Goal: Task Accomplishment & Management: Use online tool/utility

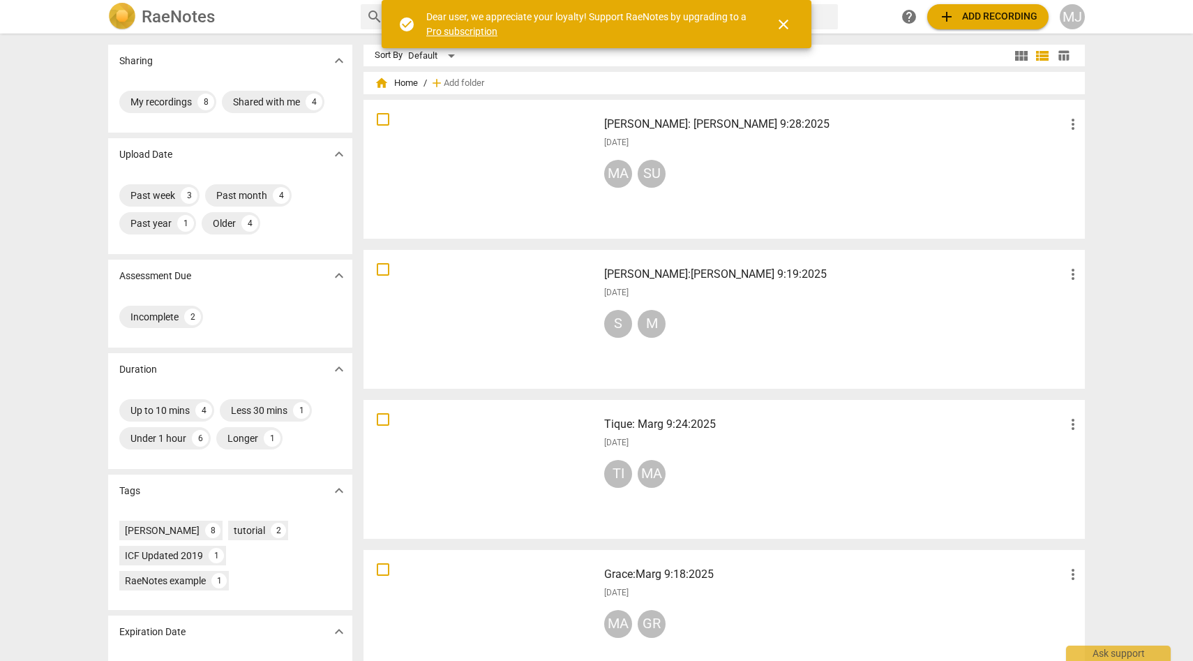
click at [1011, 14] on span "add Add recording" at bounding box center [987, 16] width 99 height 17
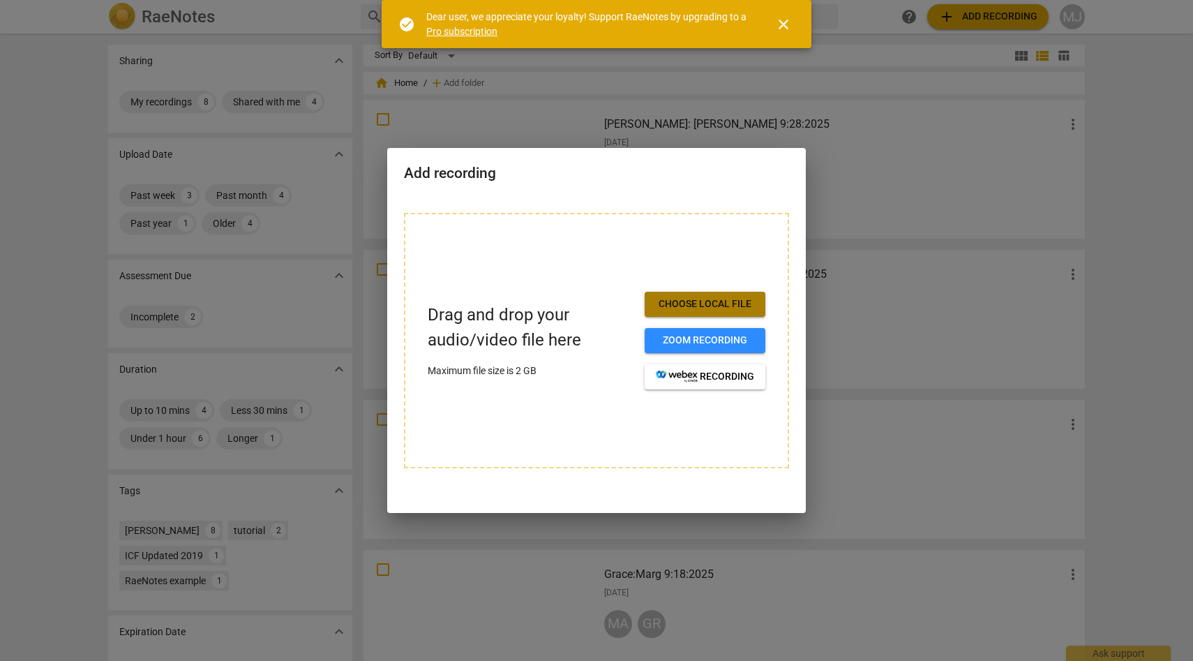
click at [707, 296] on button "Choose local file" at bounding box center [705, 304] width 121 height 25
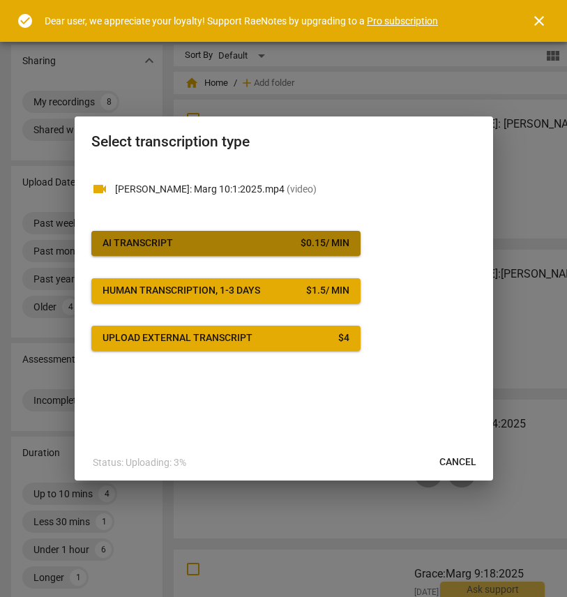
click at [306, 239] on div "$ 0.15 / min" at bounding box center [325, 243] width 49 height 14
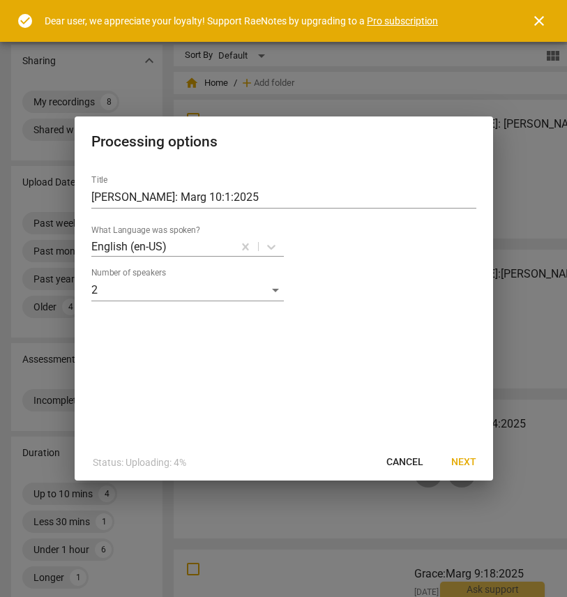
click at [465, 462] on span "Next" at bounding box center [463, 463] width 25 height 14
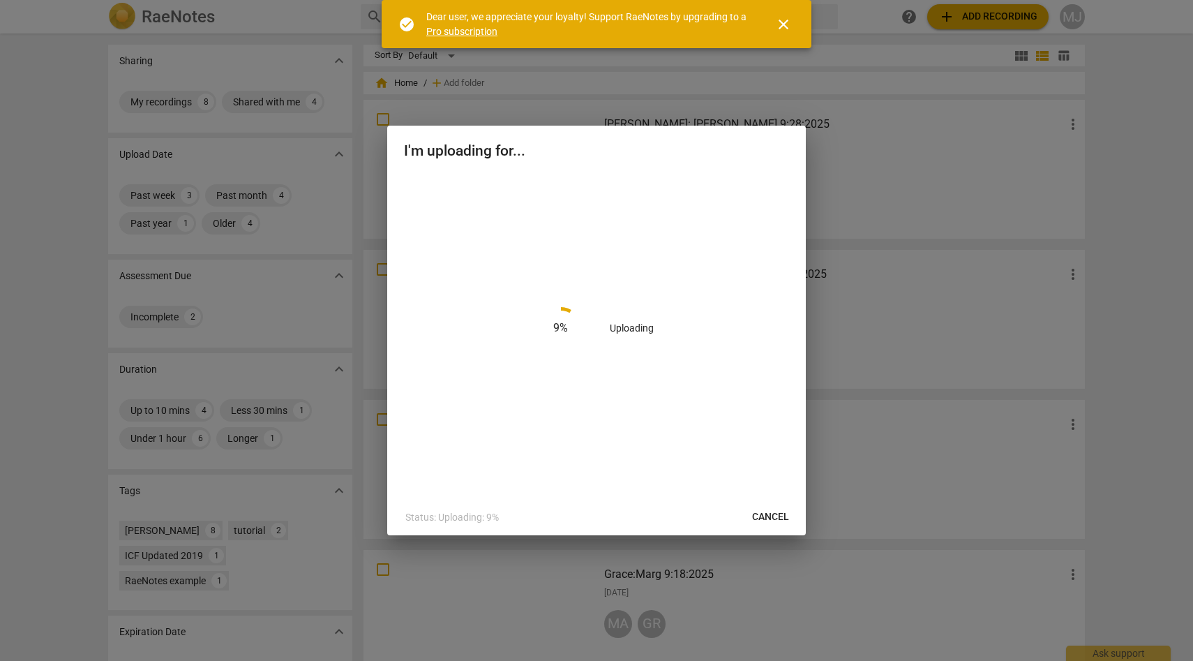
click at [784, 22] on span "close" at bounding box center [783, 24] width 17 height 17
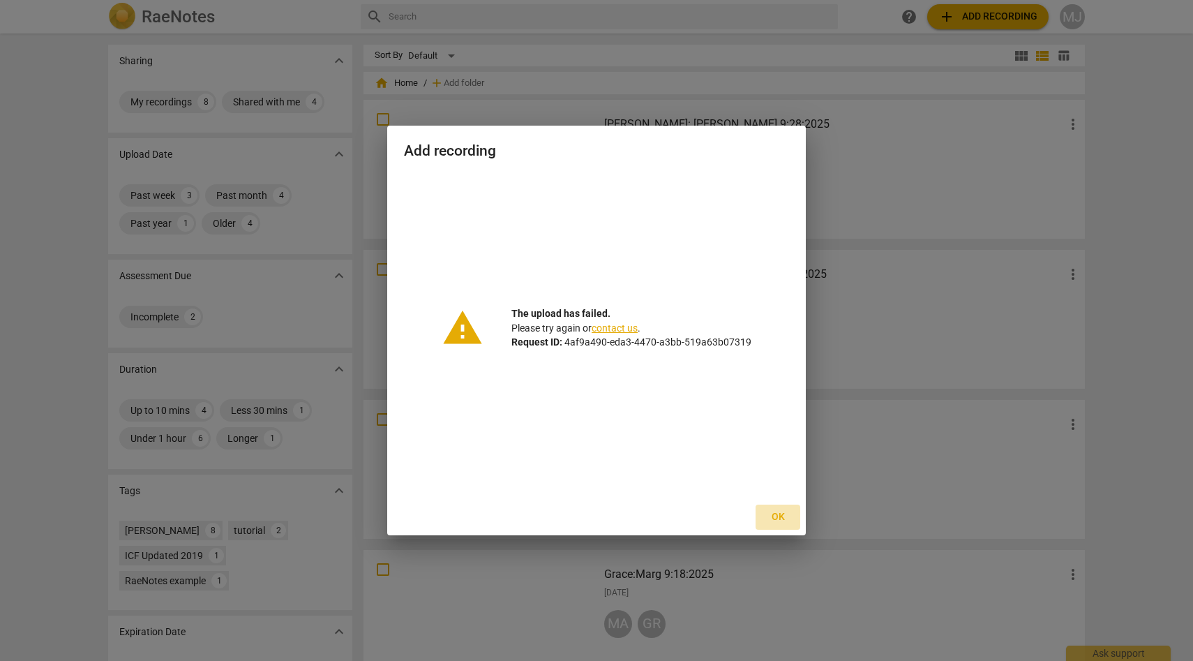
click at [780, 516] on span "Ok" at bounding box center [778, 517] width 22 height 14
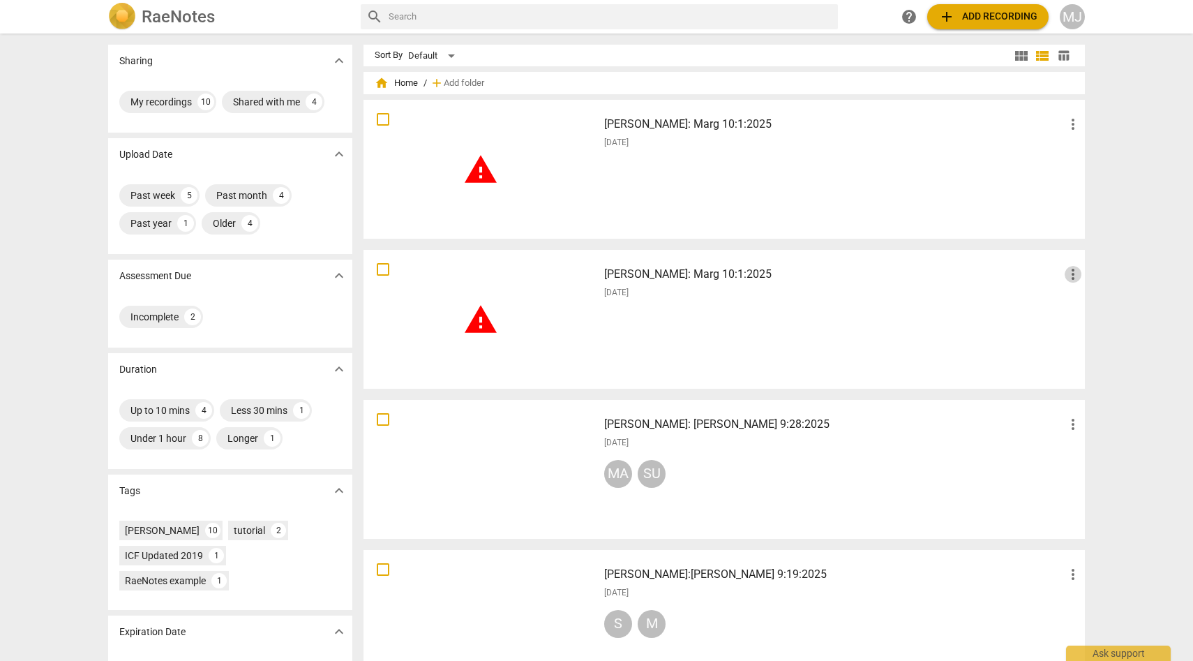
click at [1069, 270] on span "more_vert" at bounding box center [1073, 274] width 17 height 17
click at [1083, 306] on li "Delete" at bounding box center [1088, 307] width 53 height 33
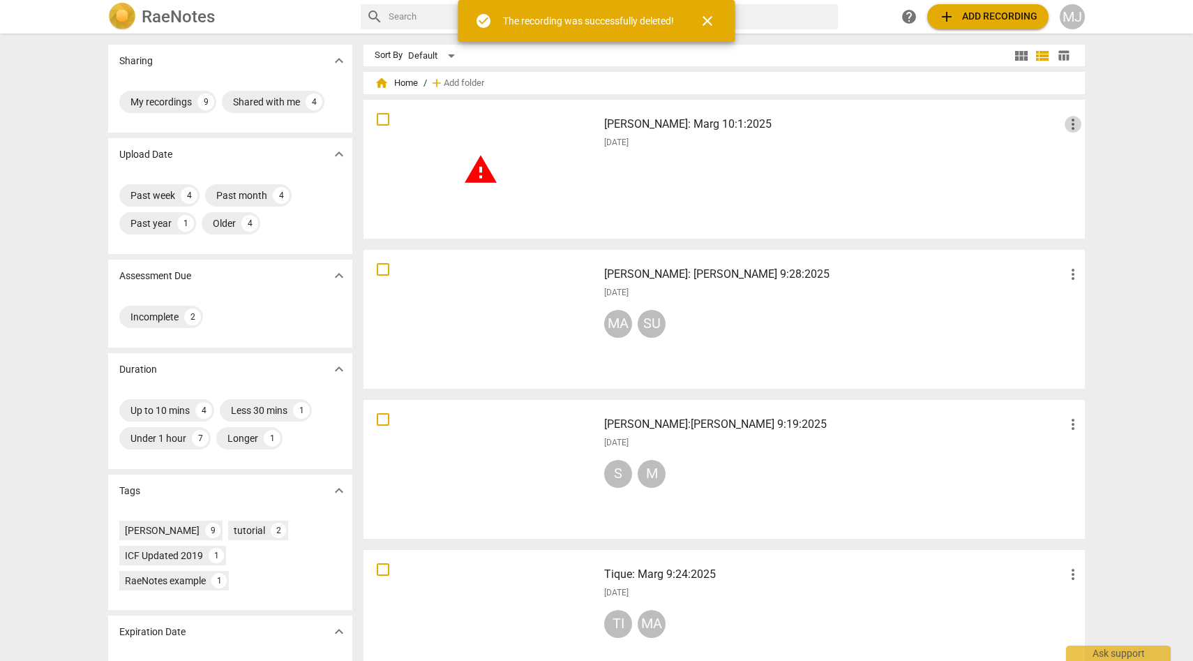
click at [1071, 126] on span "more_vert" at bounding box center [1073, 124] width 17 height 17
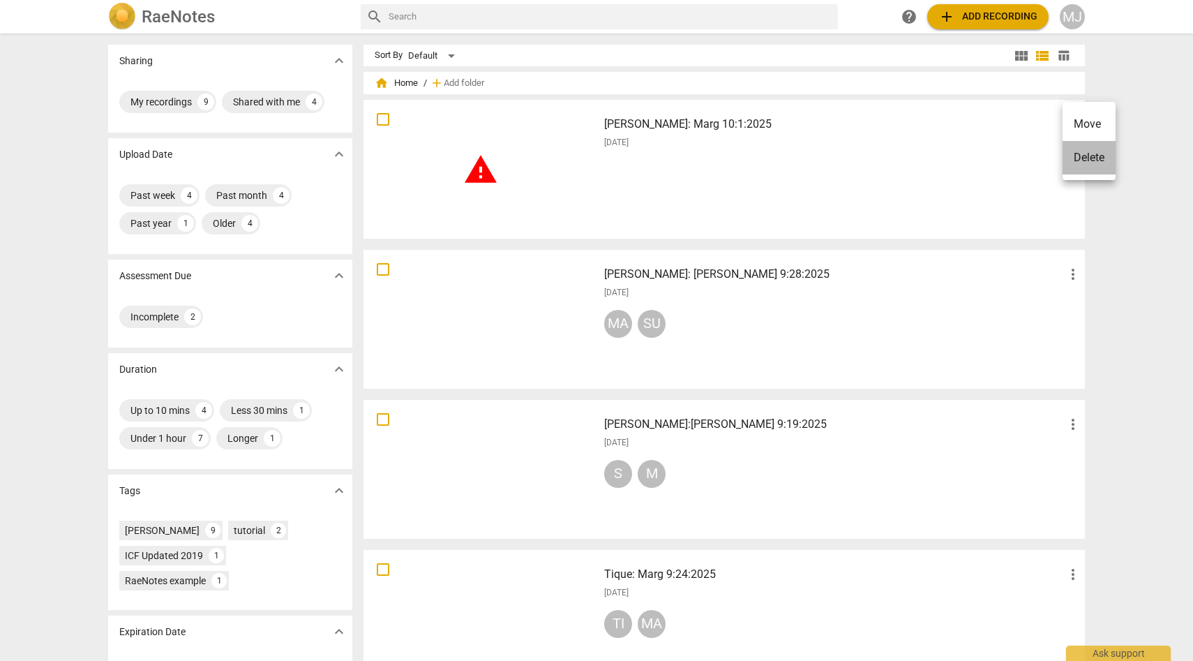
click at [1078, 156] on li "Delete" at bounding box center [1088, 157] width 53 height 33
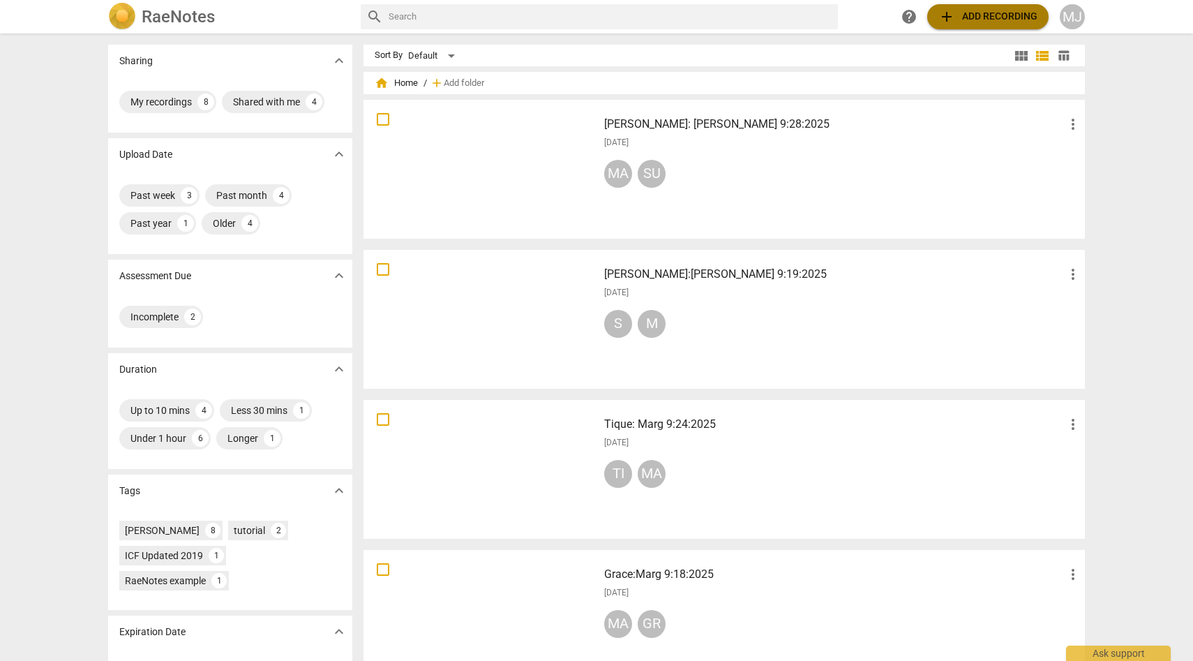
click at [991, 17] on span "add Add recording" at bounding box center [987, 16] width 99 height 17
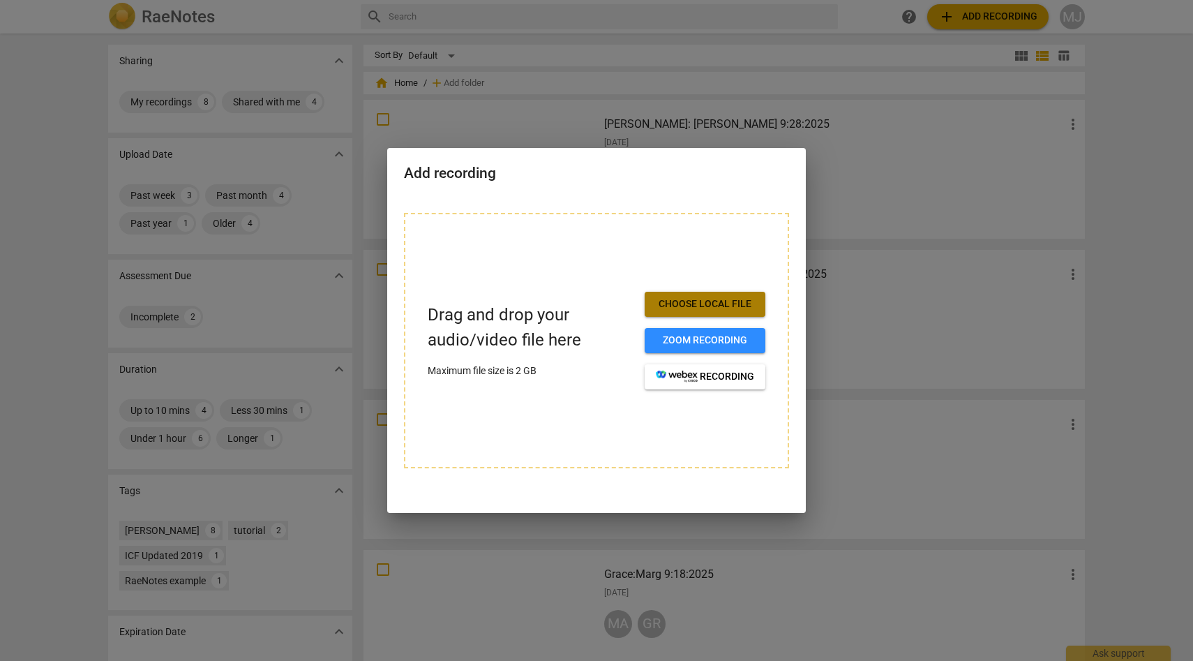
click at [696, 307] on span "Choose local file" at bounding box center [705, 304] width 98 height 14
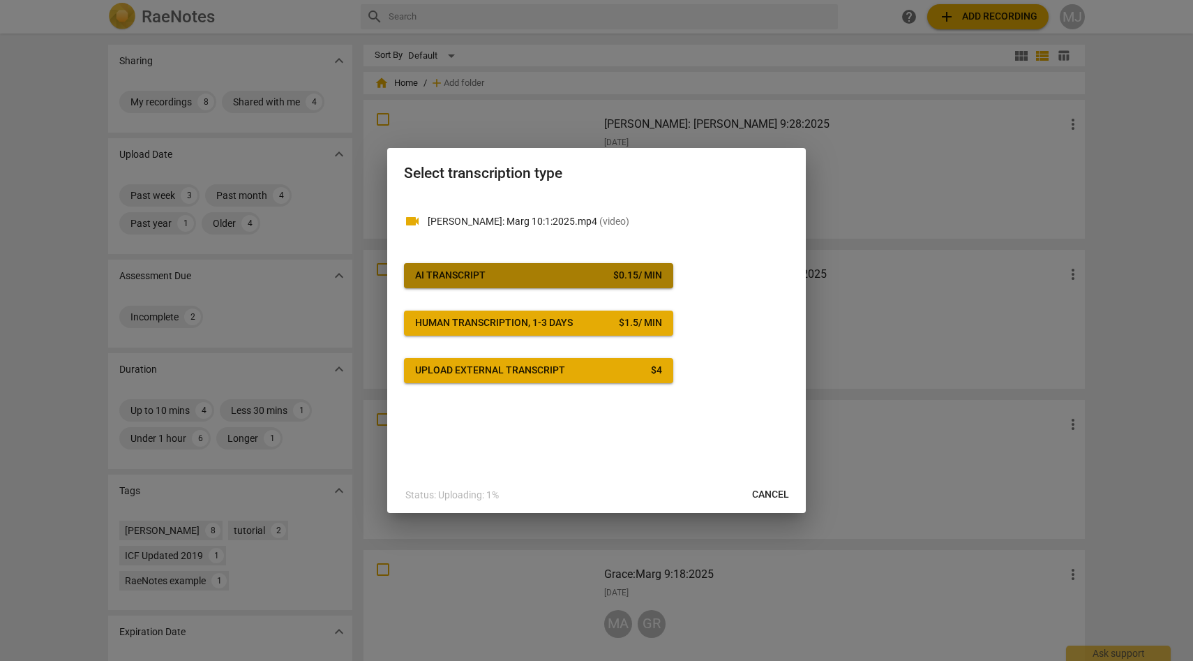
click at [614, 279] on div "$ 0.15 / min" at bounding box center [637, 276] width 49 height 14
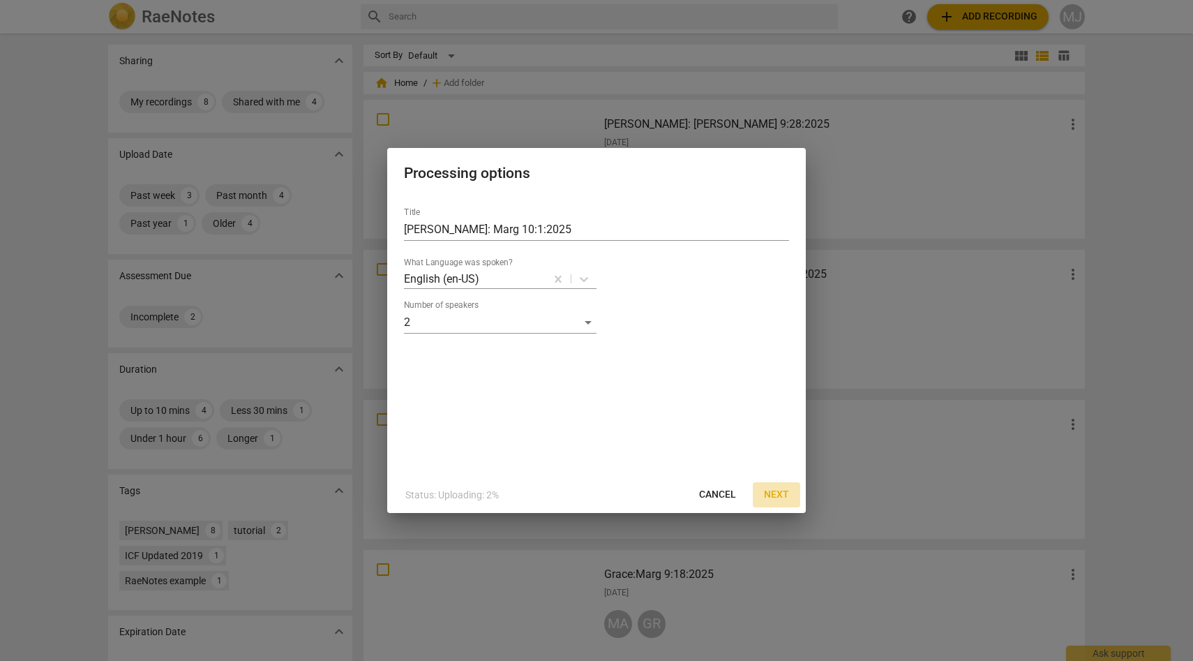
click at [772, 494] on span "Next" at bounding box center [776, 495] width 25 height 14
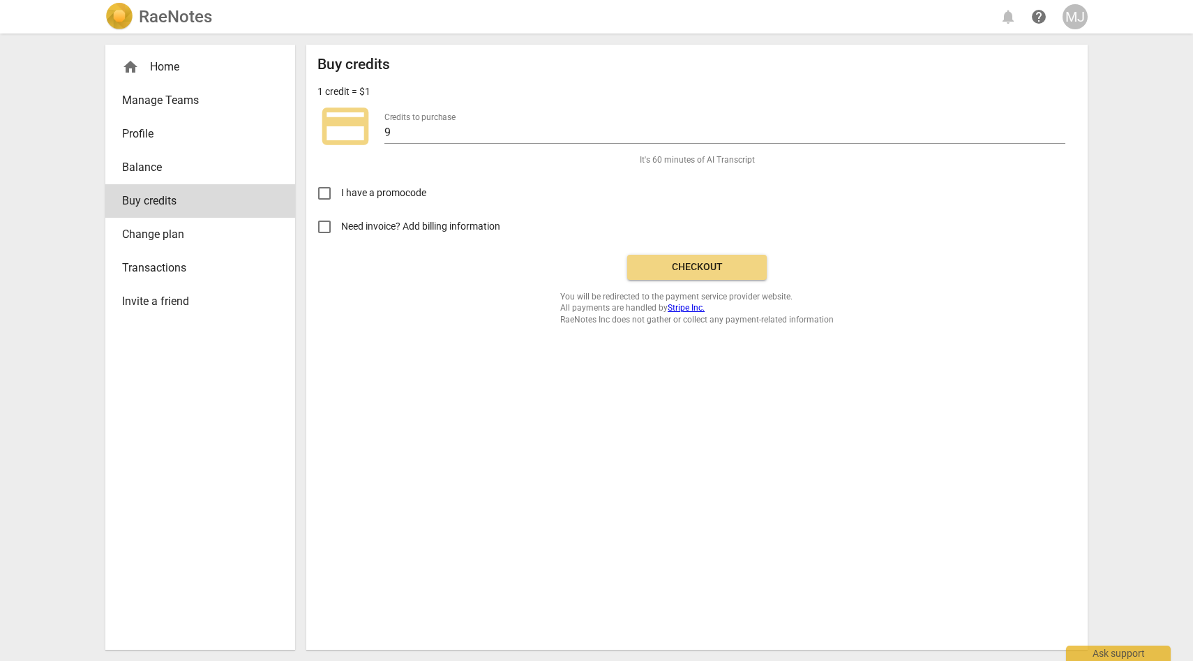
click at [719, 265] on span "Checkout" at bounding box center [696, 267] width 117 height 14
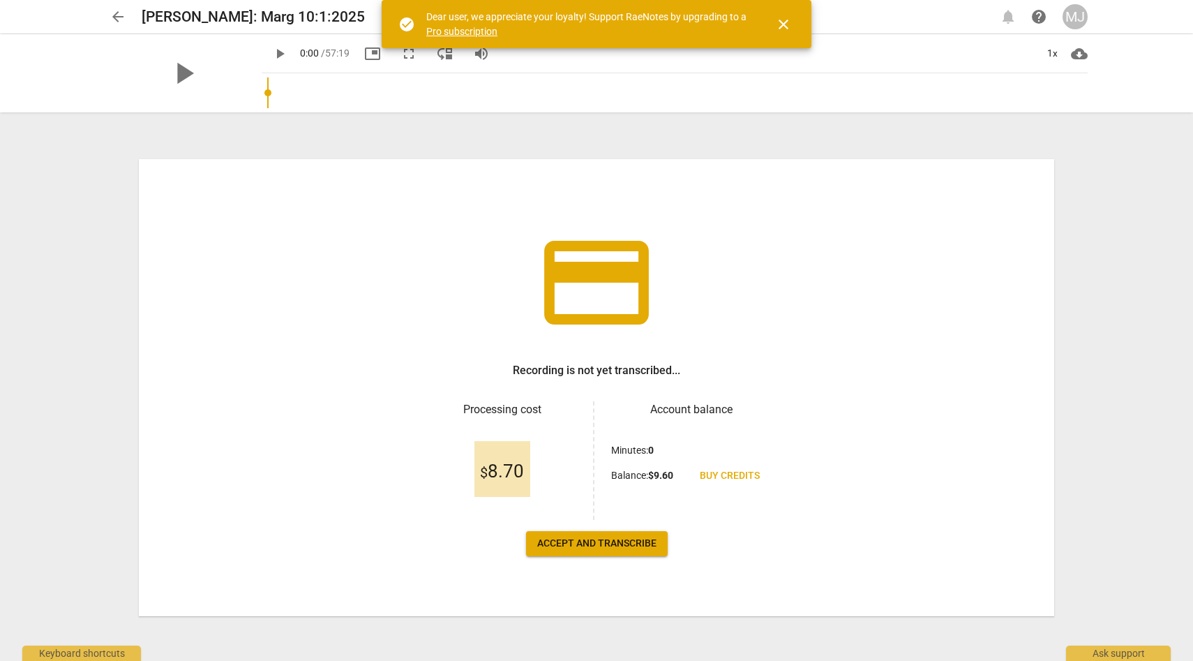
click at [635, 543] on span "Accept and transcribe" at bounding box center [596, 543] width 119 height 14
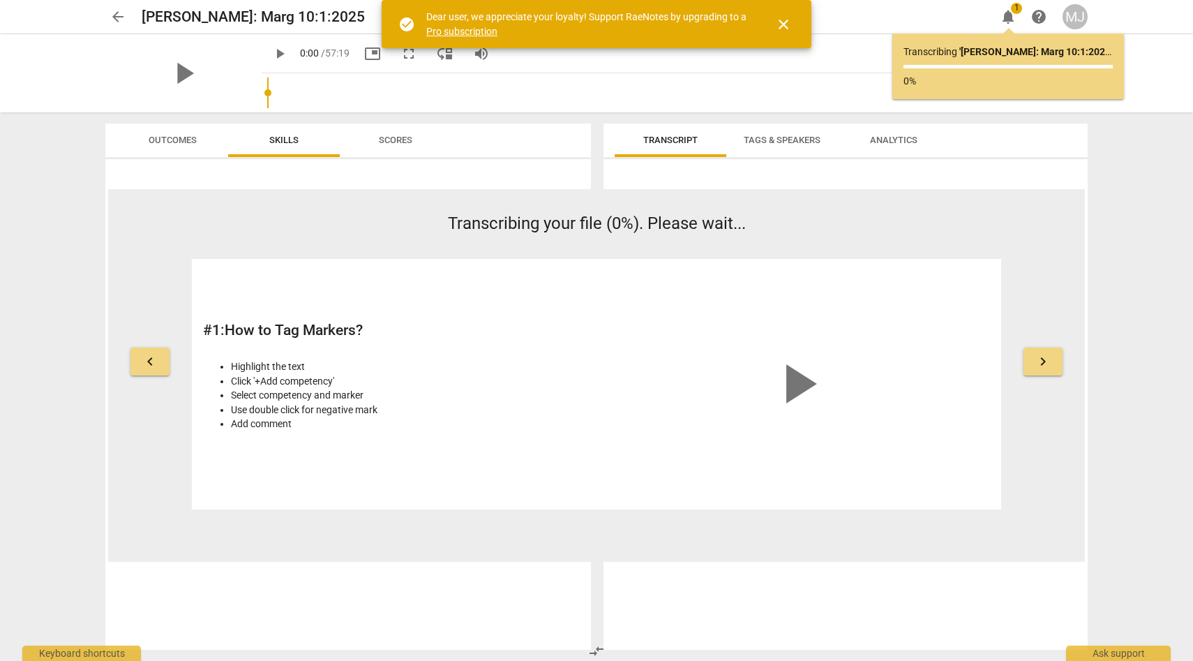
click at [784, 22] on span "close" at bounding box center [783, 24] width 17 height 17
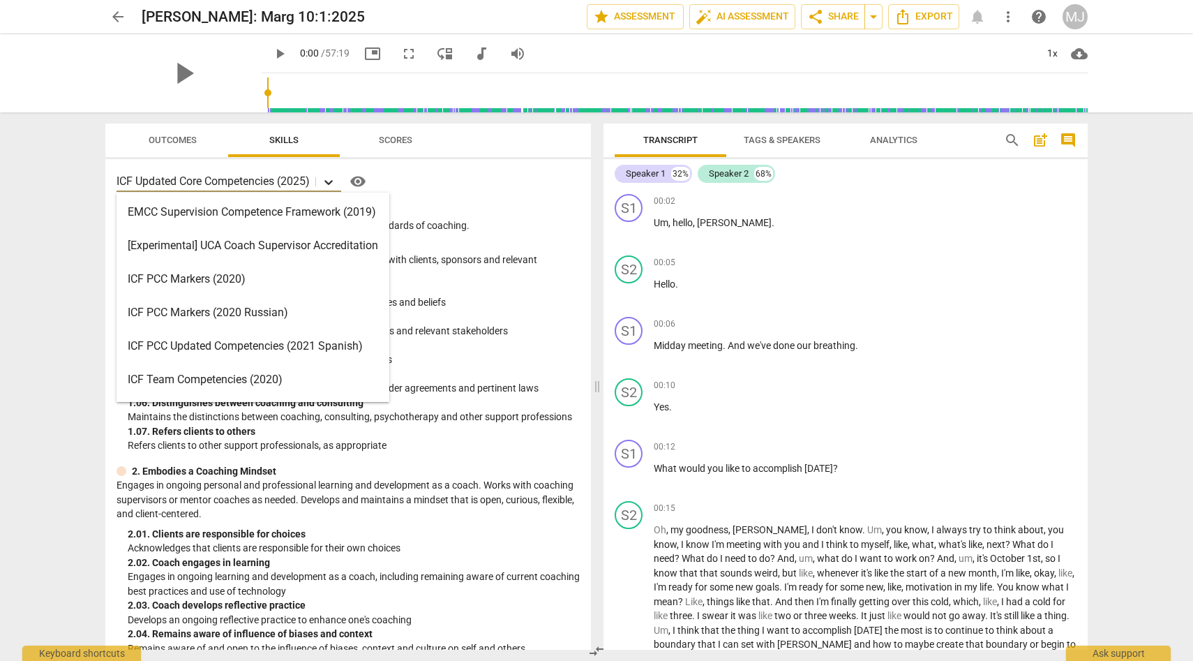
click at [331, 178] on icon at bounding box center [329, 182] width 14 height 14
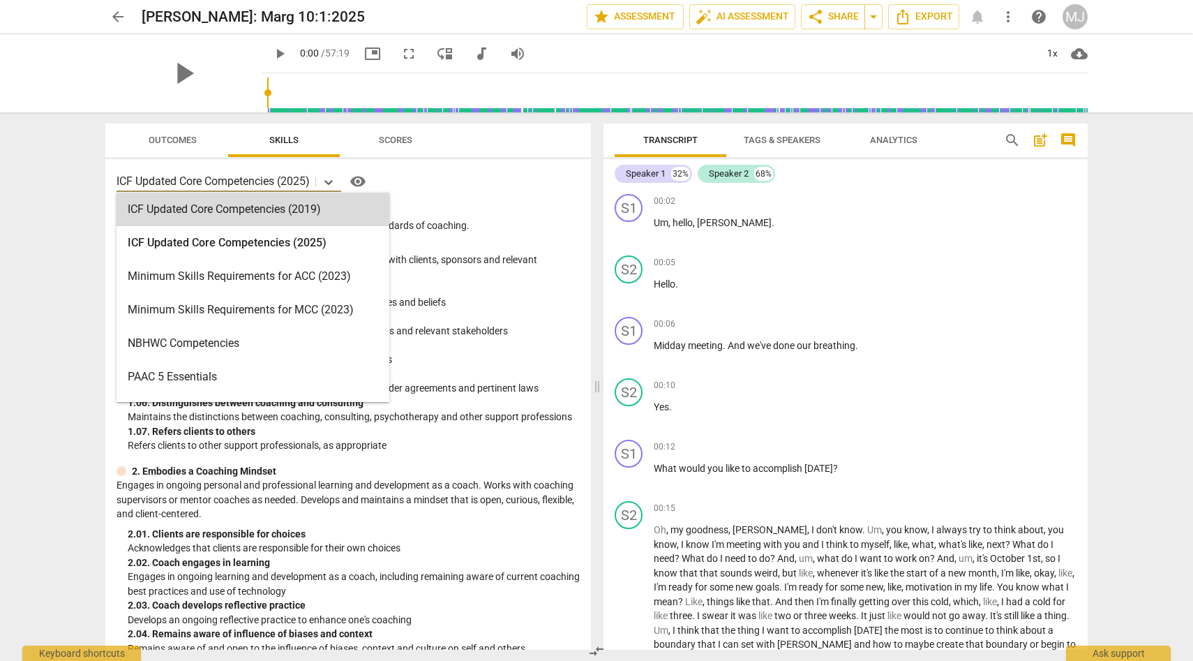
scroll to position [269, 0]
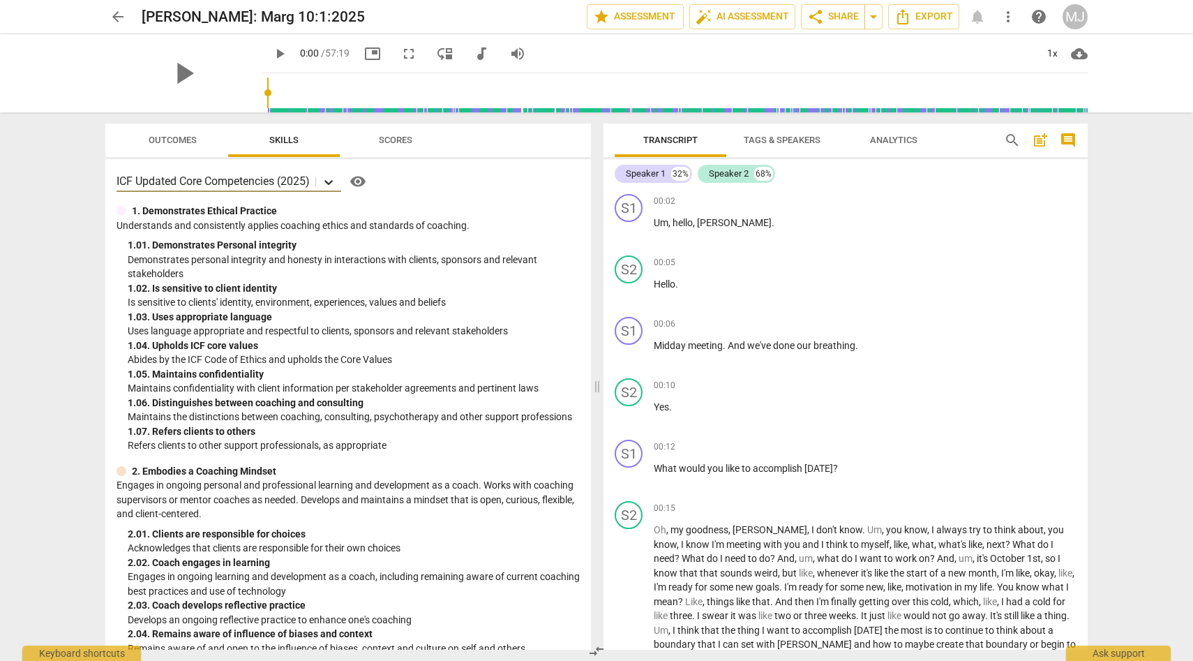
click at [320, 177] on div at bounding box center [328, 182] width 25 height 20
click at [187, 139] on span "Outcomes" at bounding box center [173, 140] width 48 height 10
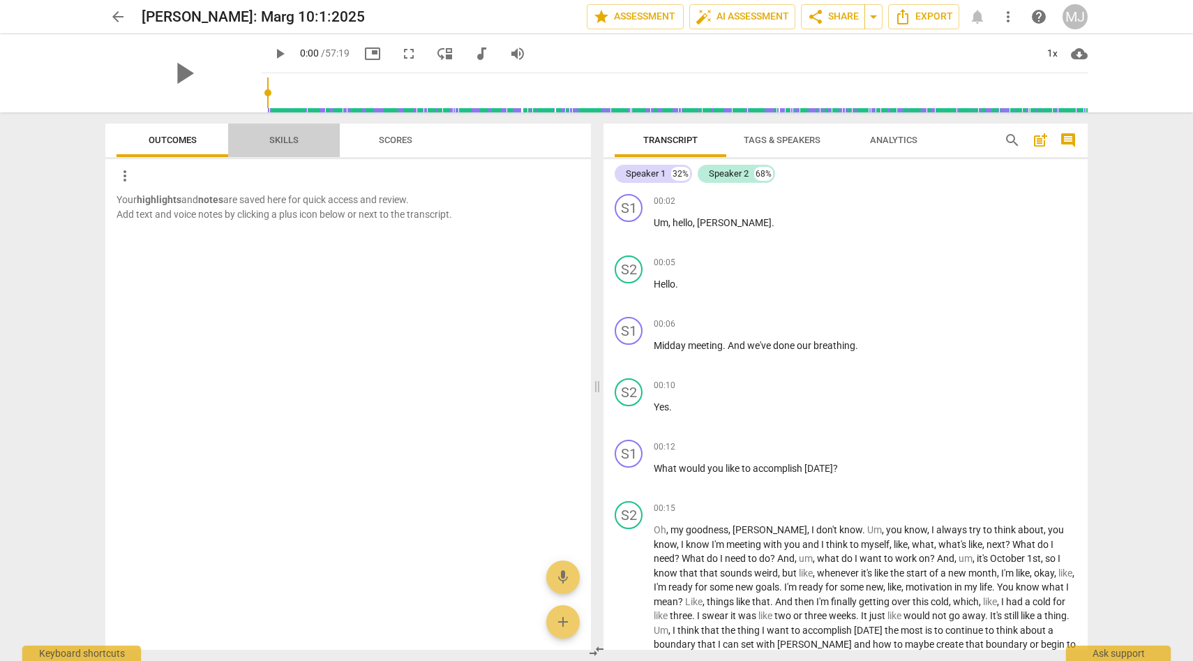
click at [284, 140] on span "Skills" at bounding box center [283, 140] width 29 height 10
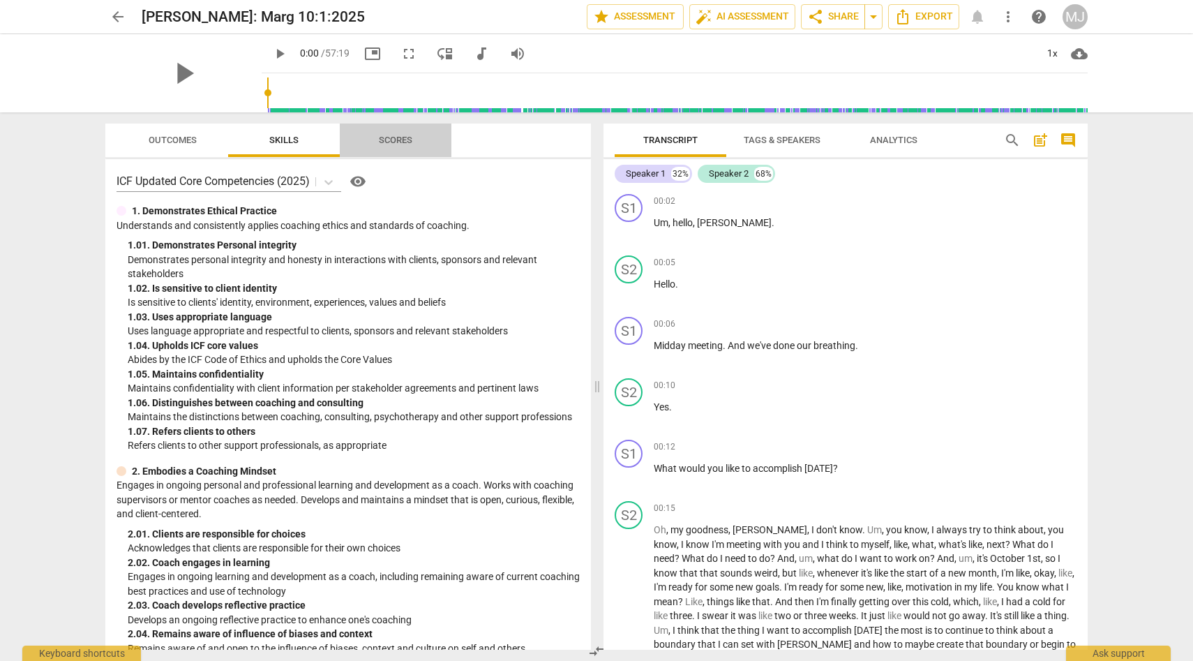
click at [404, 137] on span "Scores" at bounding box center [395, 140] width 33 height 10
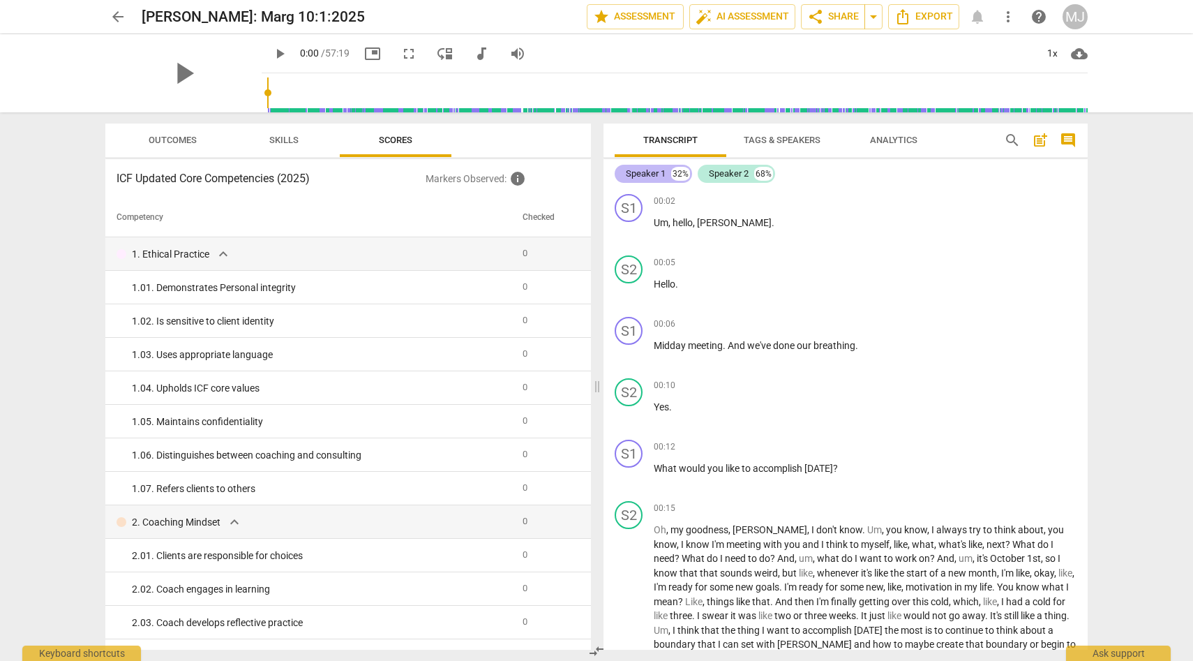
click at [656, 172] on div "Speaker 1" at bounding box center [646, 174] width 40 height 14
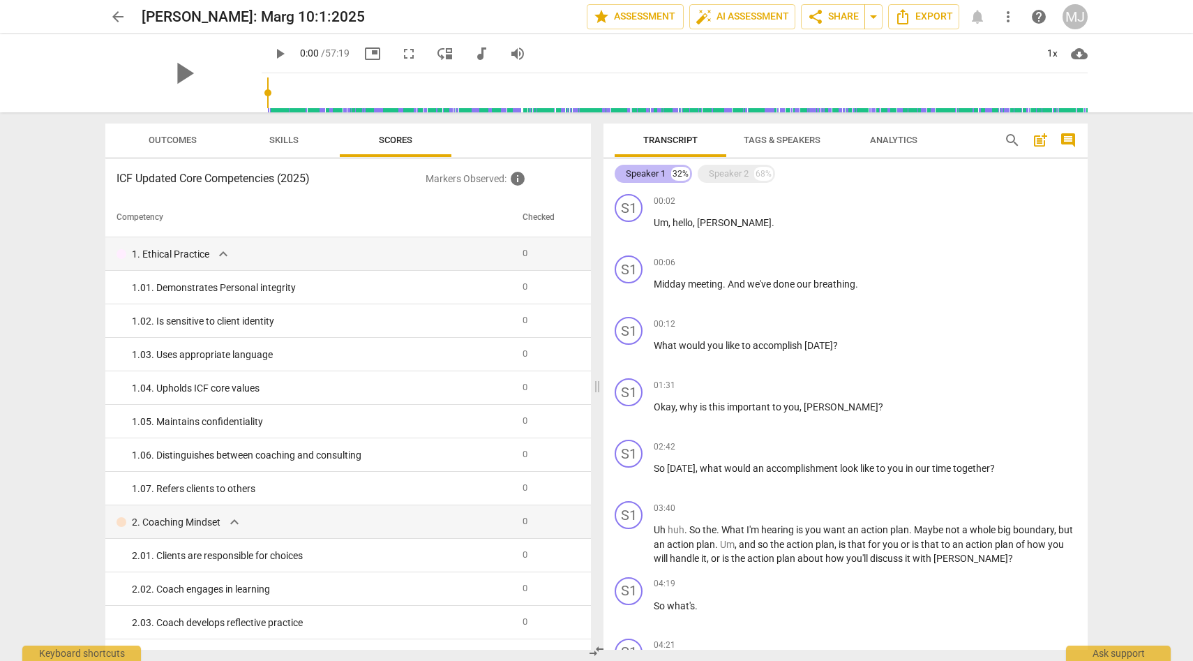
click at [656, 172] on div "Speaker 1" at bounding box center [646, 174] width 40 height 14
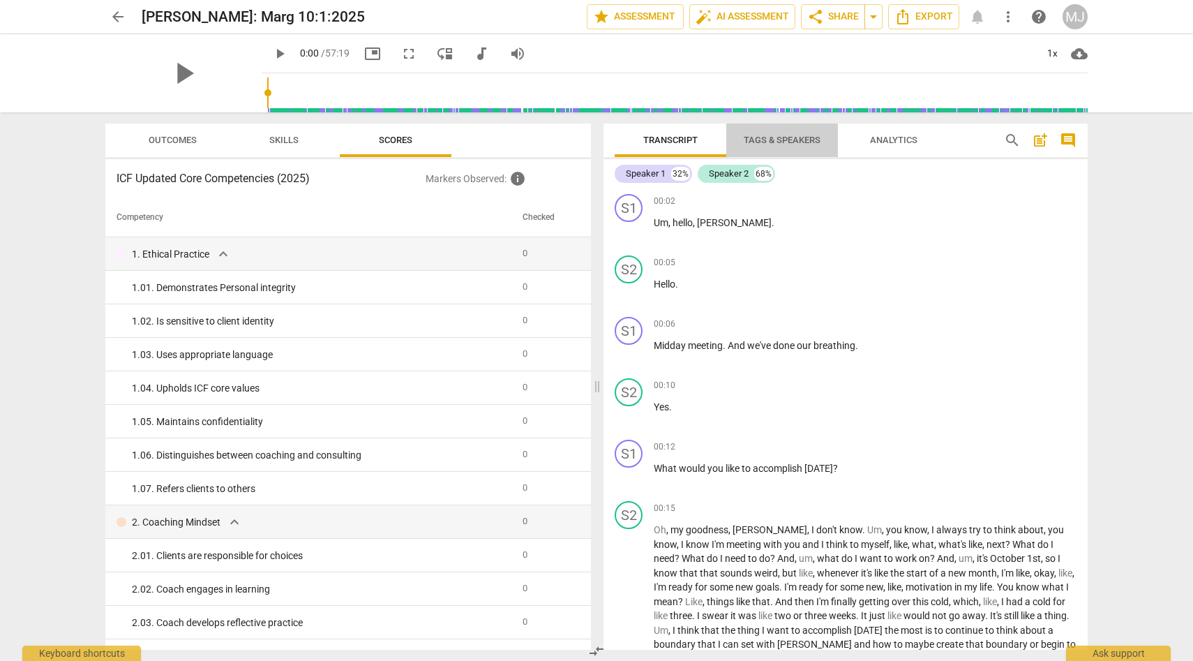
click at [779, 139] on span "Tags & Speakers" at bounding box center [782, 140] width 77 height 10
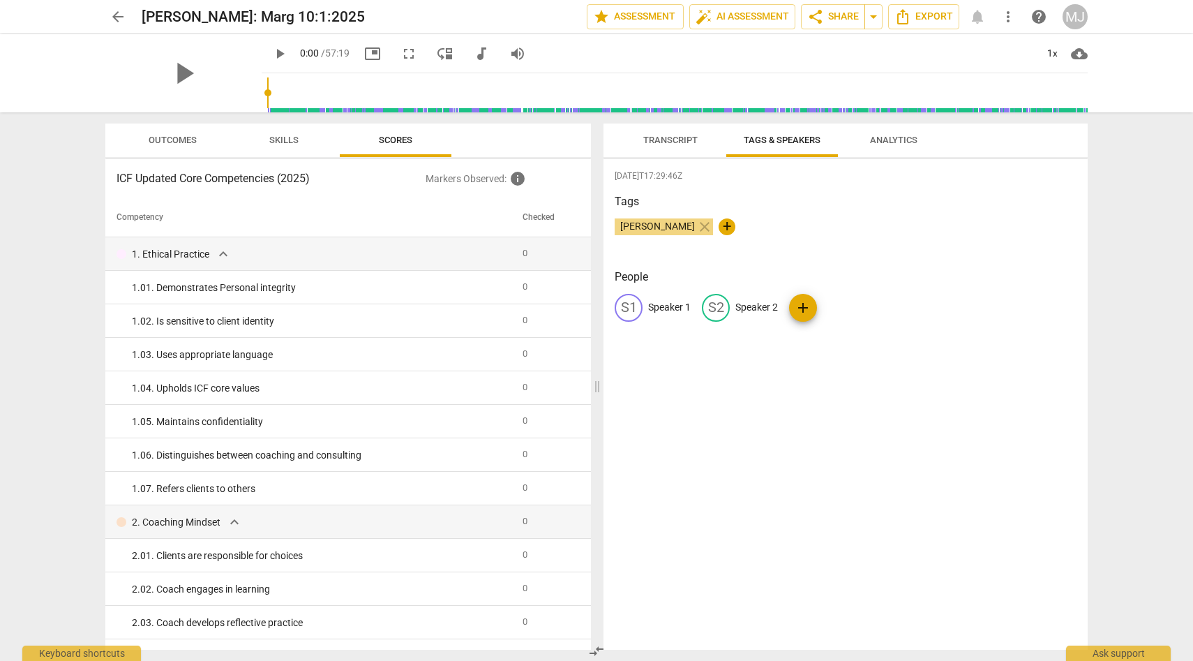
click at [683, 304] on p "Speaker 1" at bounding box center [669, 307] width 43 height 15
type input "[PERSON_NAME]"
click at [845, 306] on p "Speaker 2" at bounding box center [847, 307] width 43 height 15
type input "[PERSON_NAME]"
click at [903, 380] on div "[DATE]T17:29:46Z Tags [PERSON_NAME] close + People S [PERSON_NAME] edit [PERSON…" at bounding box center [845, 404] width 484 height 490
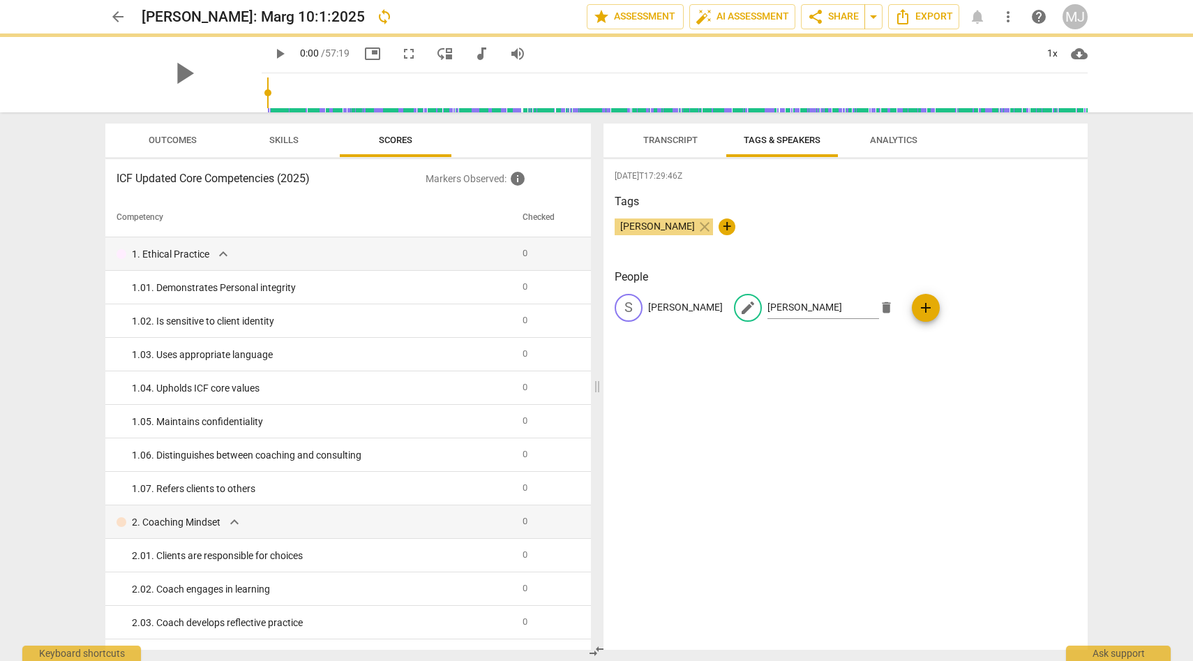
click at [838, 382] on div "[DATE]T17:29:46Z Tags [PERSON_NAME] close + People S [PERSON_NAME] edit [PERSON…" at bounding box center [845, 404] width 484 height 490
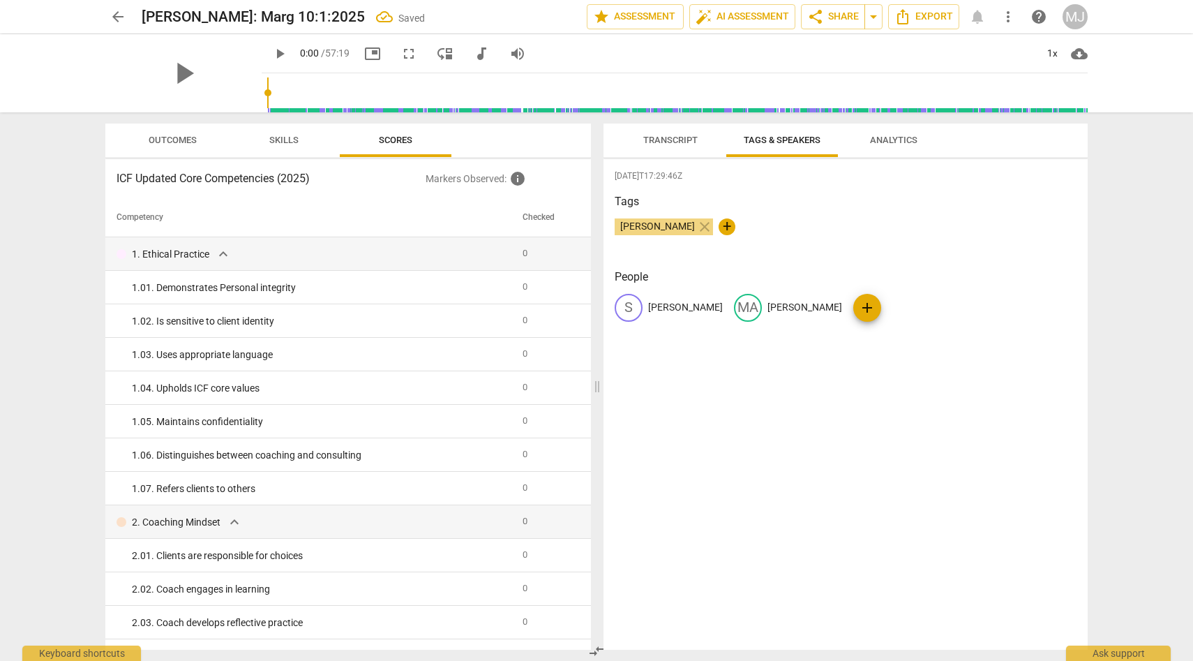
click at [892, 135] on span "Analytics" at bounding box center [893, 140] width 47 height 10
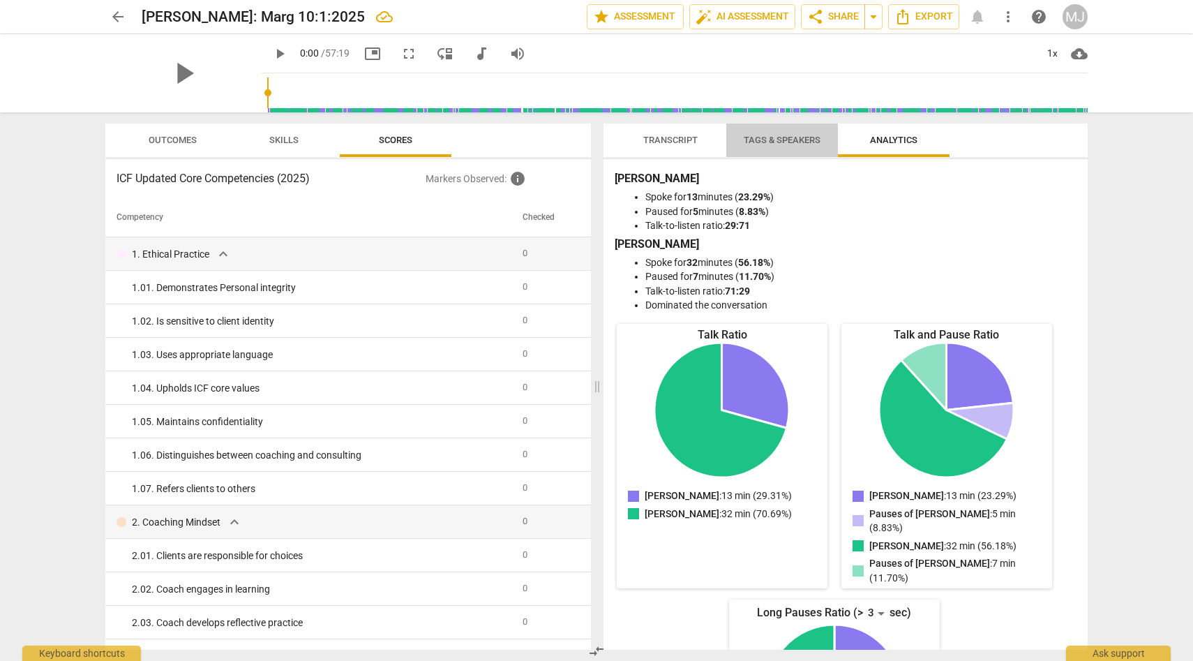
click at [758, 137] on span "Tags & Speakers" at bounding box center [782, 140] width 77 height 10
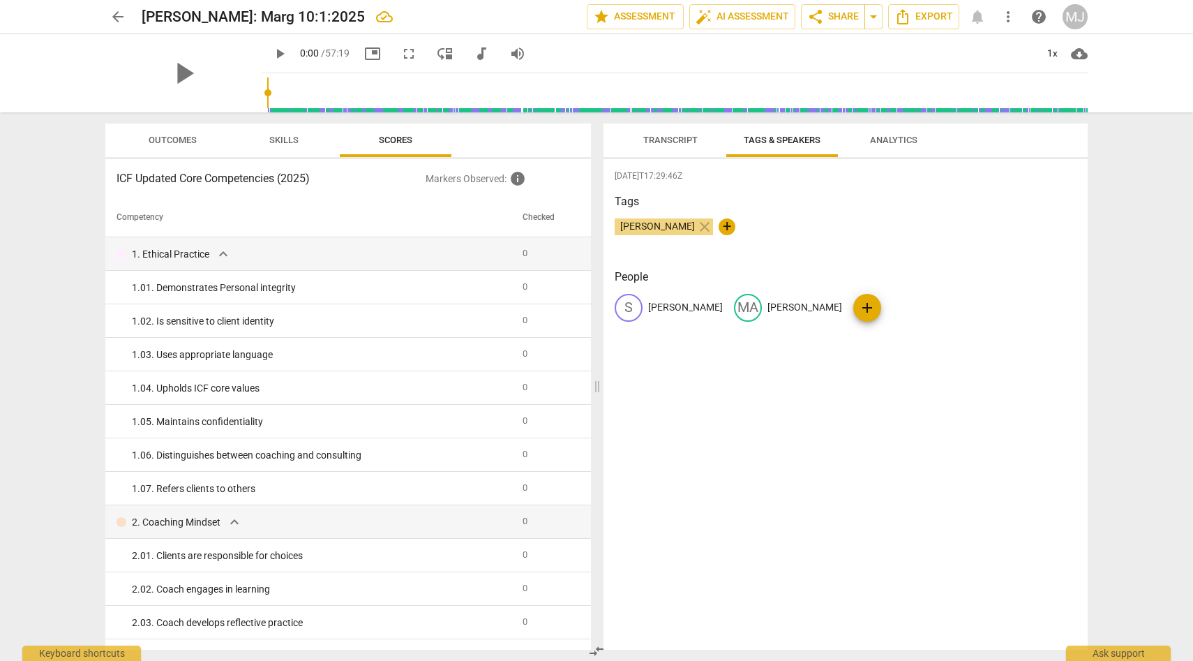
click at [767, 307] on p "[PERSON_NAME]" at bounding box center [804, 307] width 75 height 15
type input "[PERSON_NAME]"
click at [662, 306] on p "[PERSON_NAME]" at bounding box center [685, 307] width 75 height 15
type input "[PERSON_NAME]"
click at [729, 333] on div "People edit [PERSON_NAME] delete S [PERSON_NAME] add" at bounding box center [846, 306] width 462 height 75
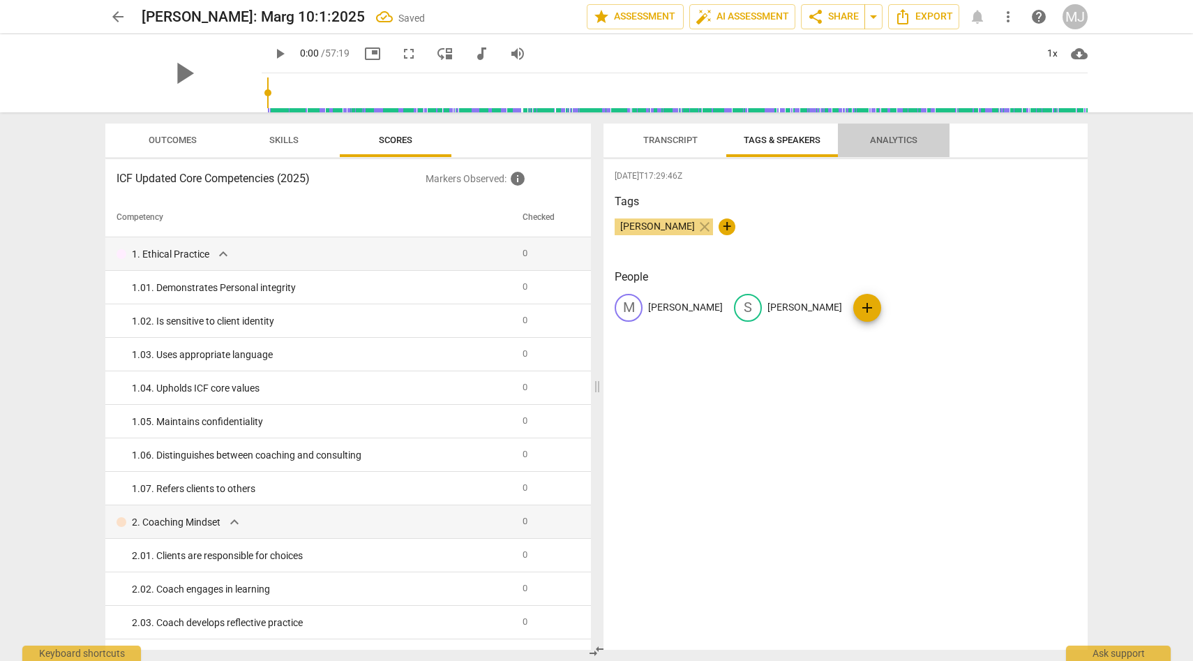
click at [879, 140] on span "Analytics" at bounding box center [893, 140] width 47 height 10
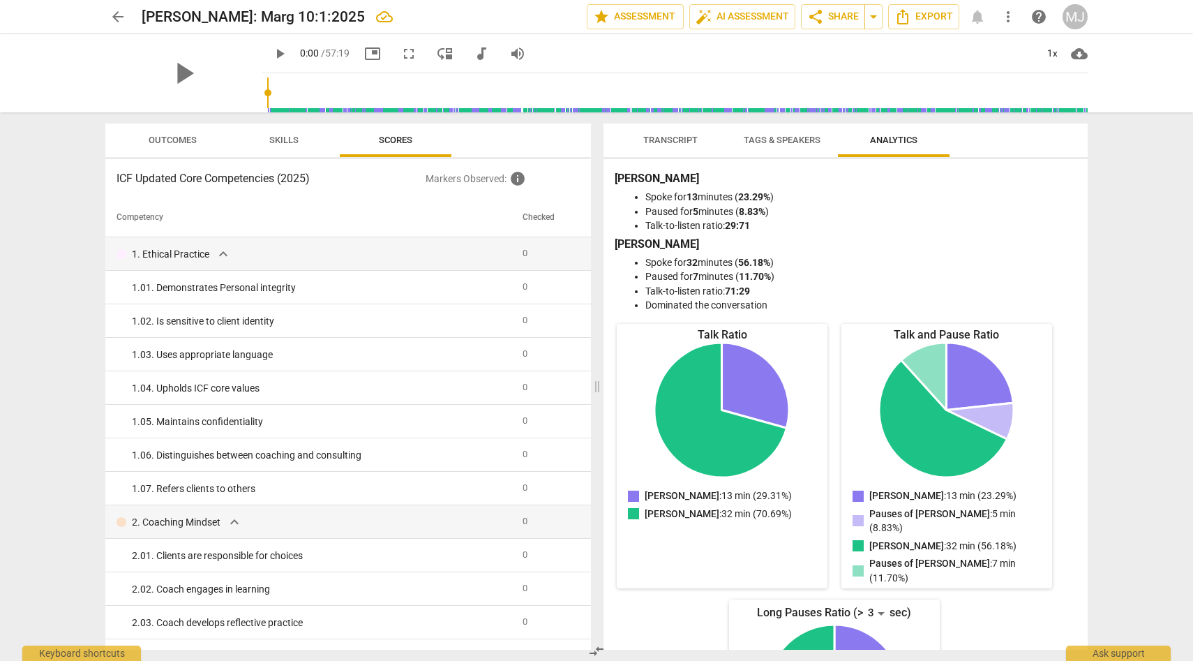
scroll to position [5, 0]
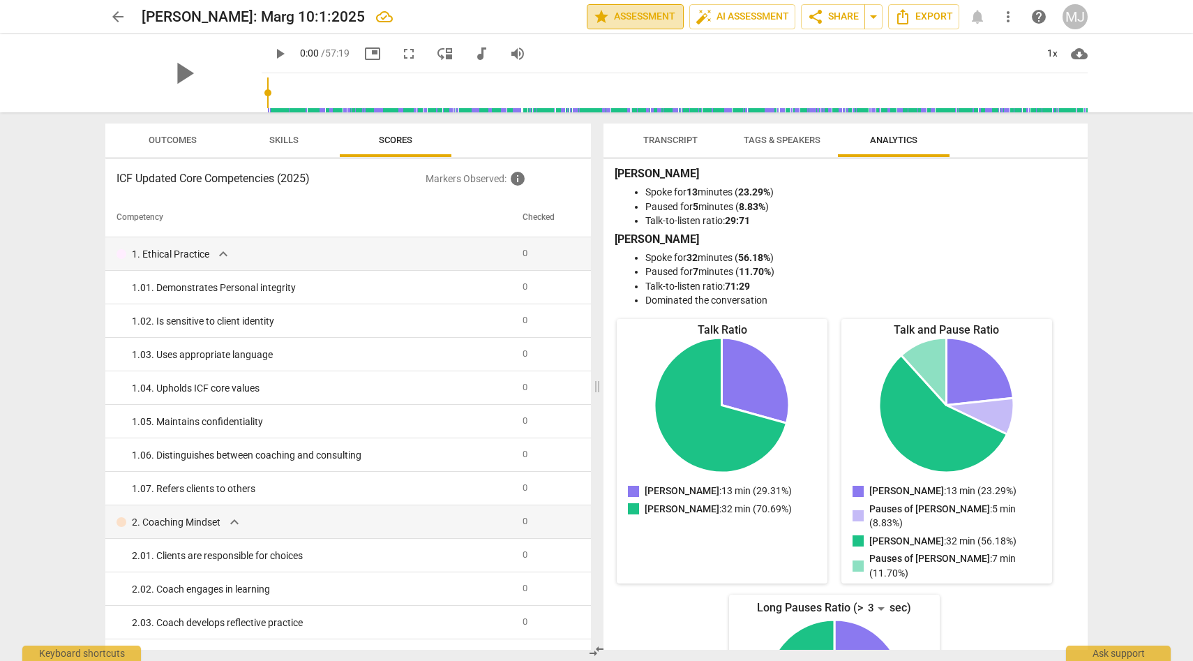
click at [652, 15] on span "star Assessment" at bounding box center [635, 16] width 84 height 17
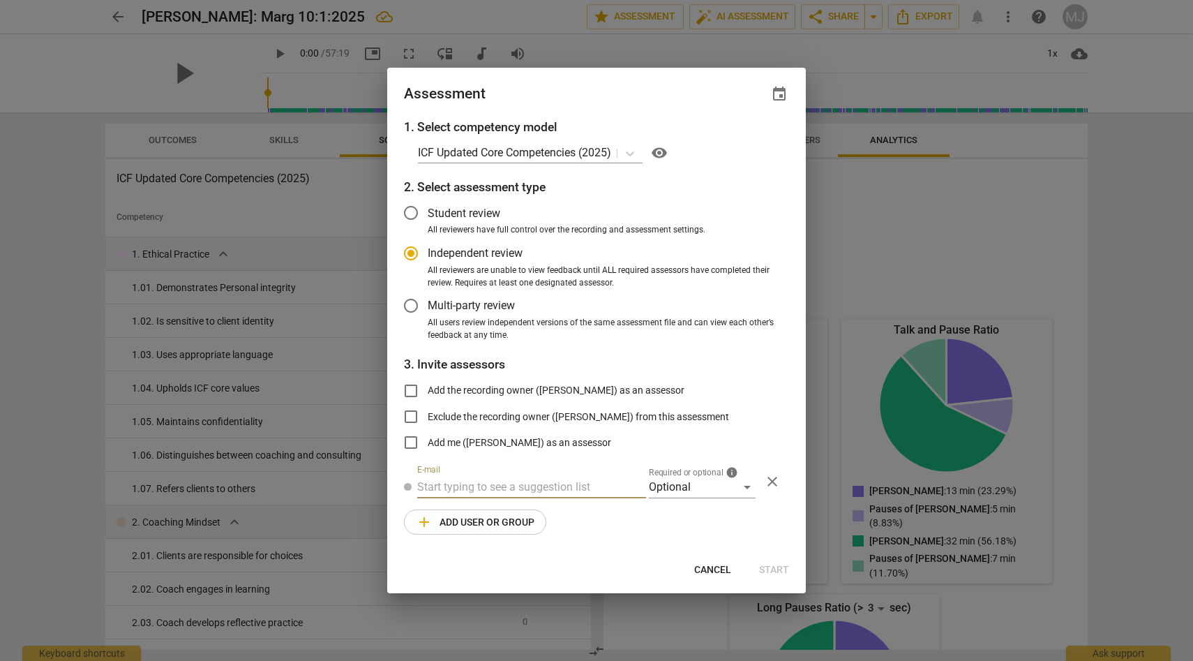
click at [601, 488] on input "text" at bounding box center [531, 487] width 229 height 22
click at [707, 568] on span "Cancel" at bounding box center [712, 570] width 37 height 14
radio input "false"
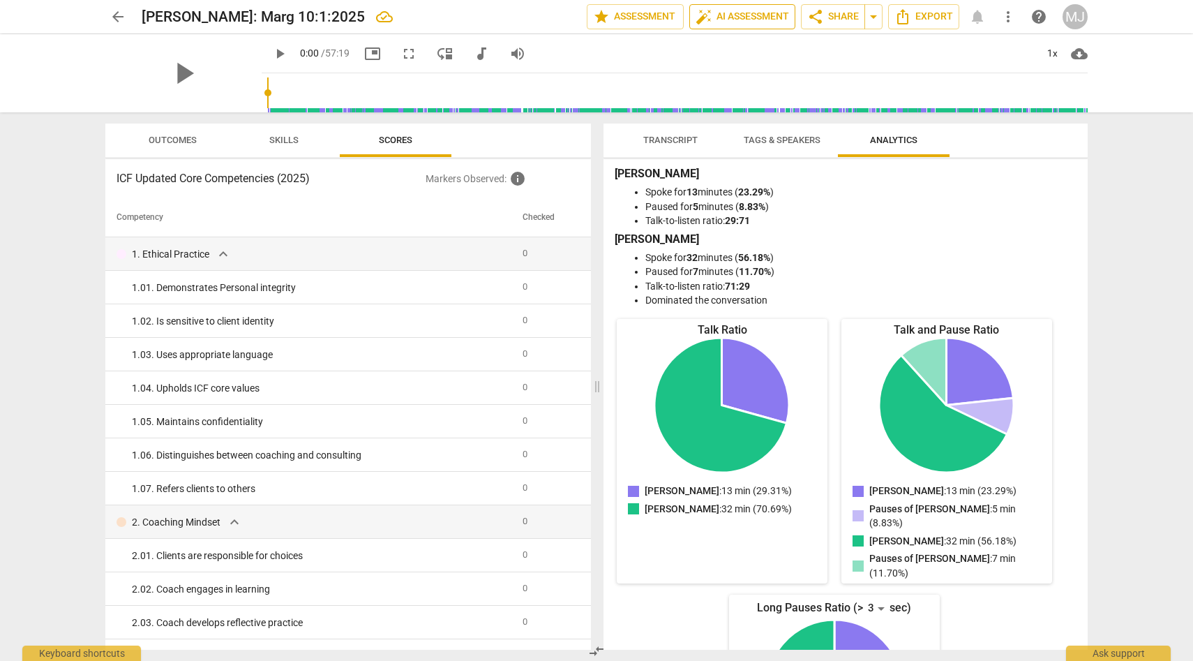
click at [747, 15] on span "auto_fix_high AI Assessment" at bounding box center [741, 16] width 93 height 17
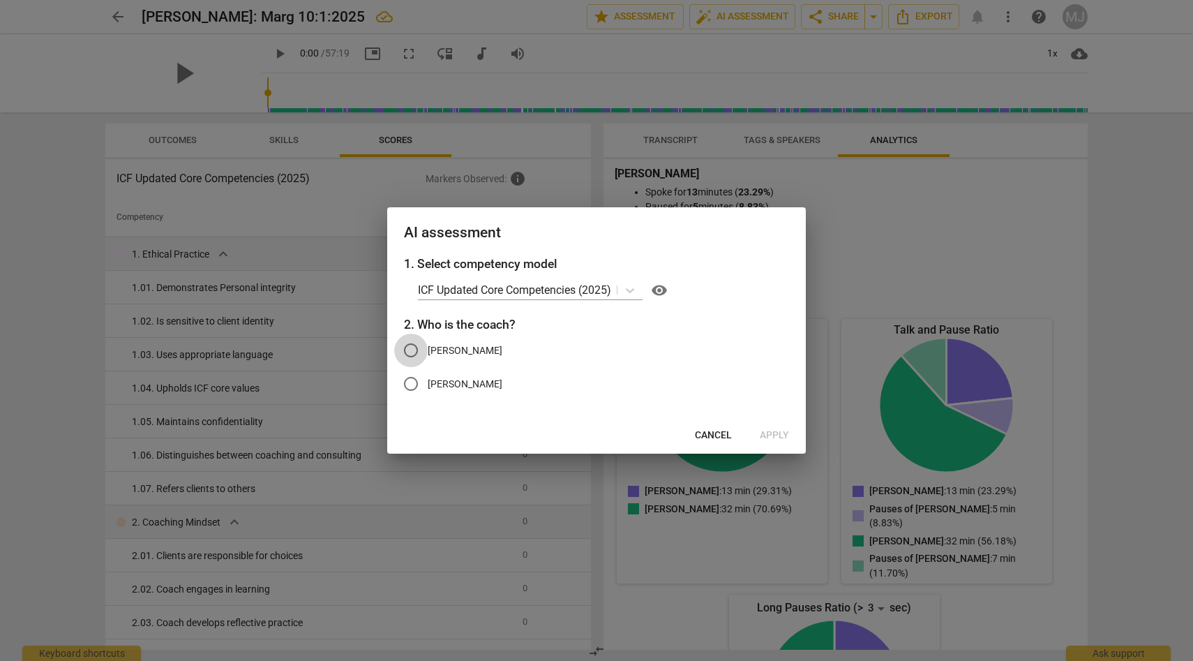
click at [411, 345] on input "[PERSON_NAME]" at bounding box center [410, 349] width 33 height 33
radio input "true"
click at [771, 432] on span "Apply" at bounding box center [774, 435] width 29 height 14
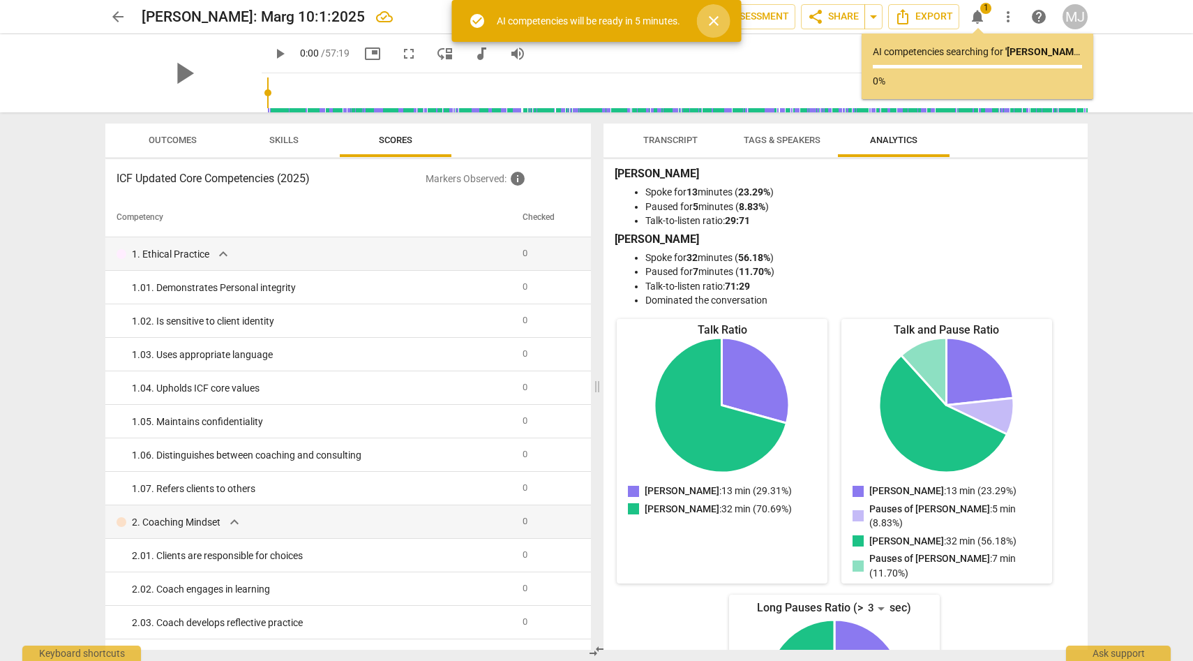
click at [714, 19] on span "close" at bounding box center [713, 21] width 17 height 17
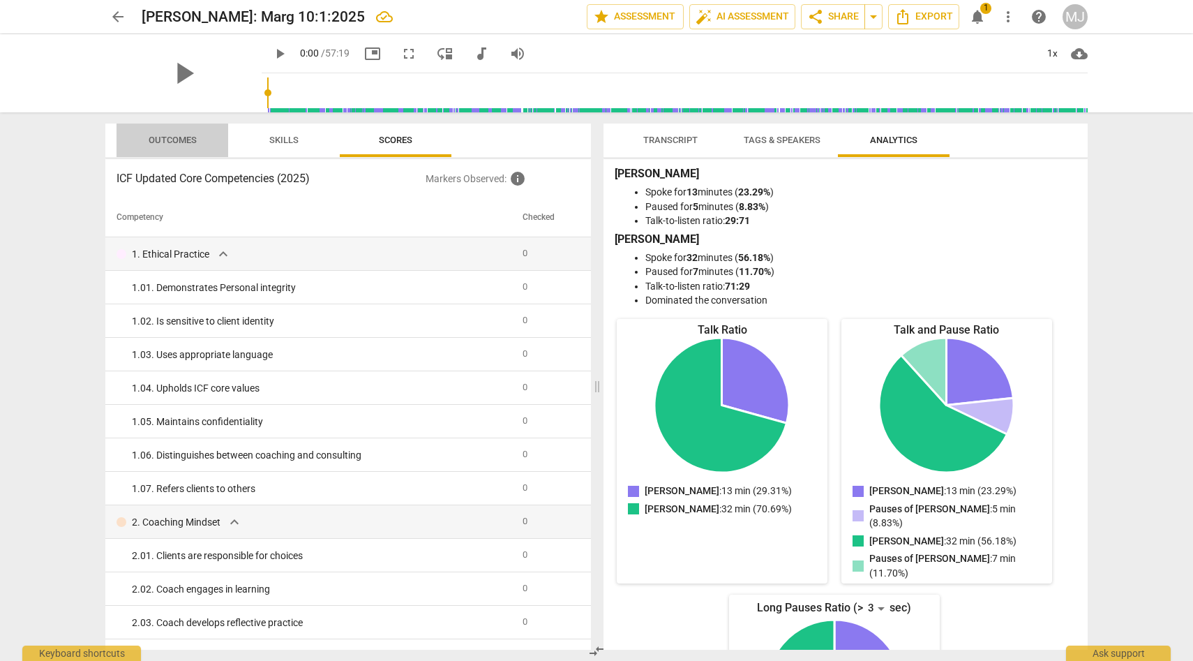
click at [192, 141] on span "Outcomes" at bounding box center [173, 140] width 48 height 10
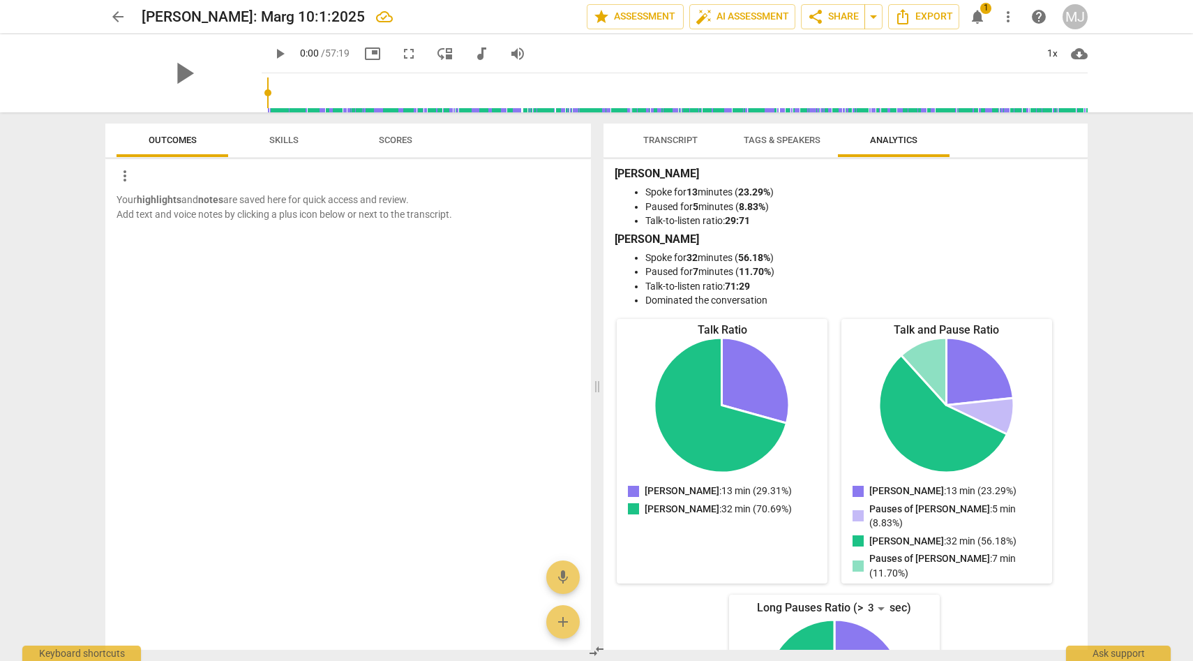
click at [280, 139] on span "Skills" at bounding box center [283, 140] width 29 height 10
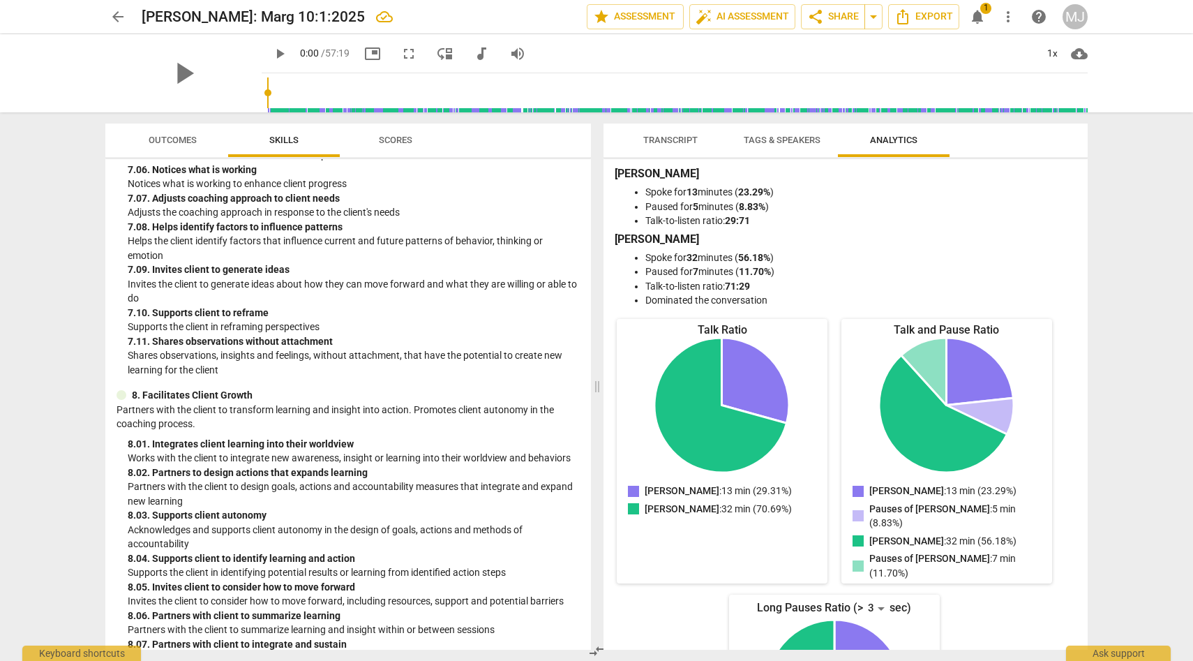
scroll to position [2319, 0]
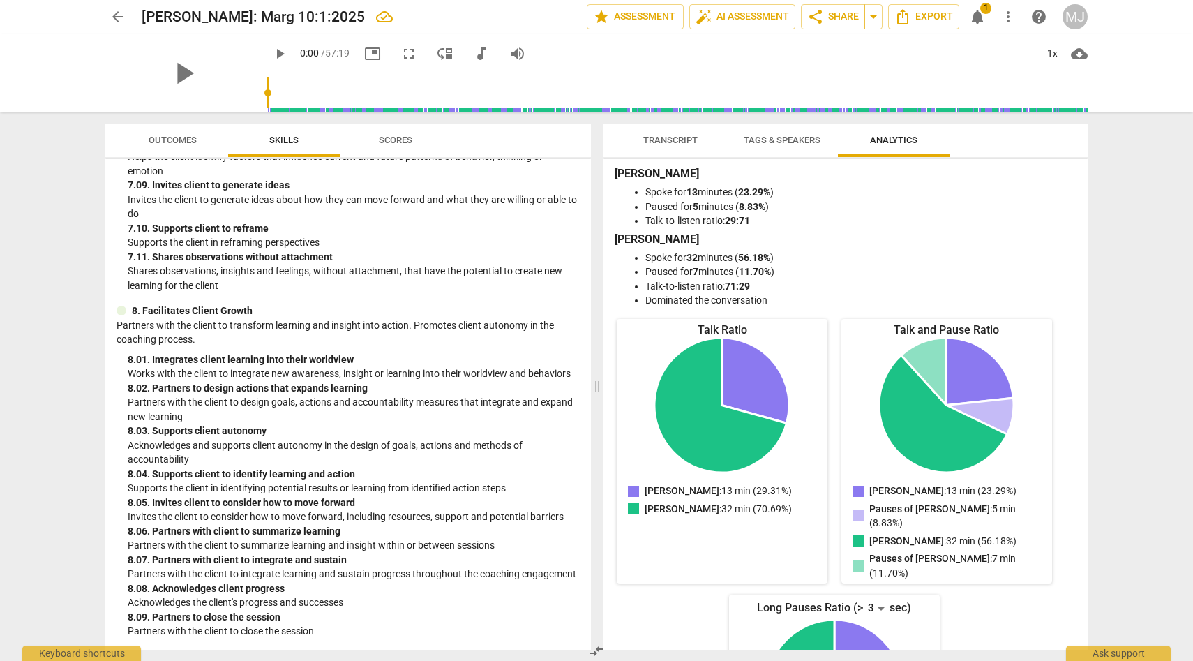
click at [406, 136] on span "Scores" at bounding box center [395, 140] width 33 height 10
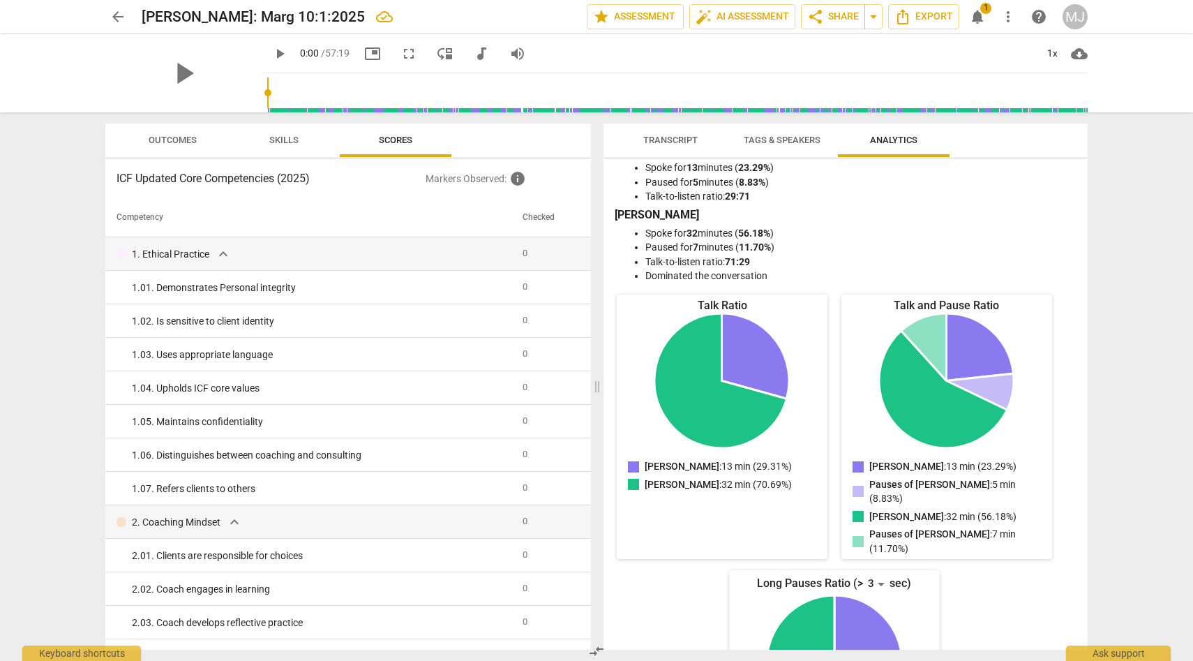
scroll to position [0, 0]
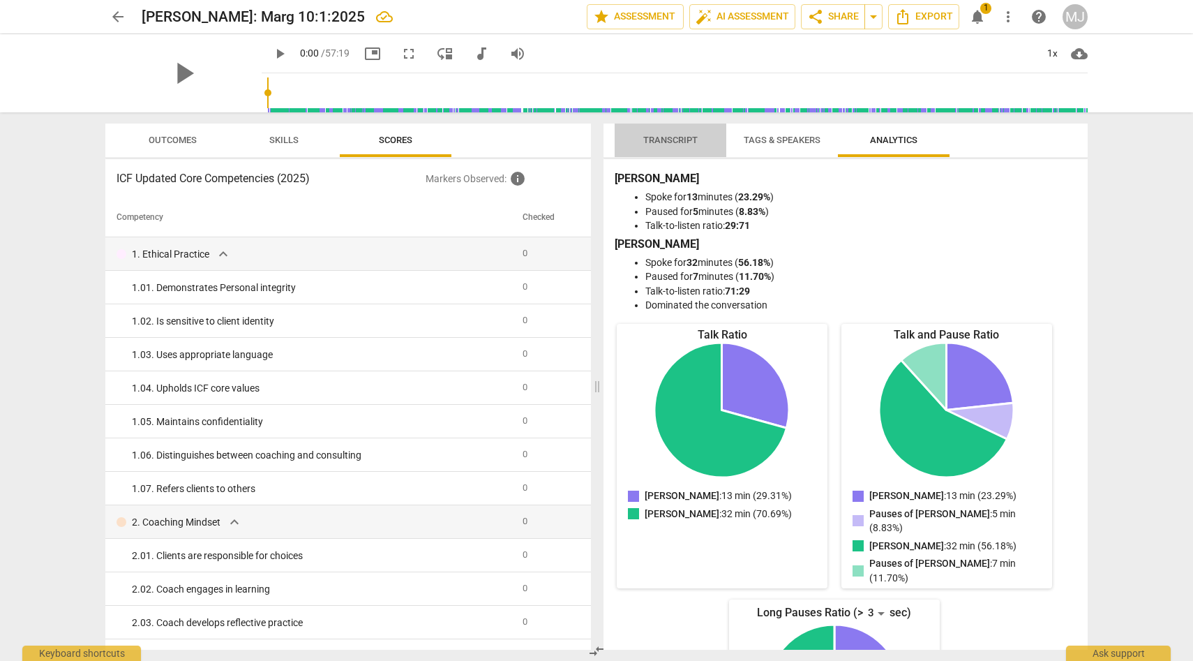
click at [691, 135] on span "Transcript" at bounding box center [670, 140] width 54 height 10
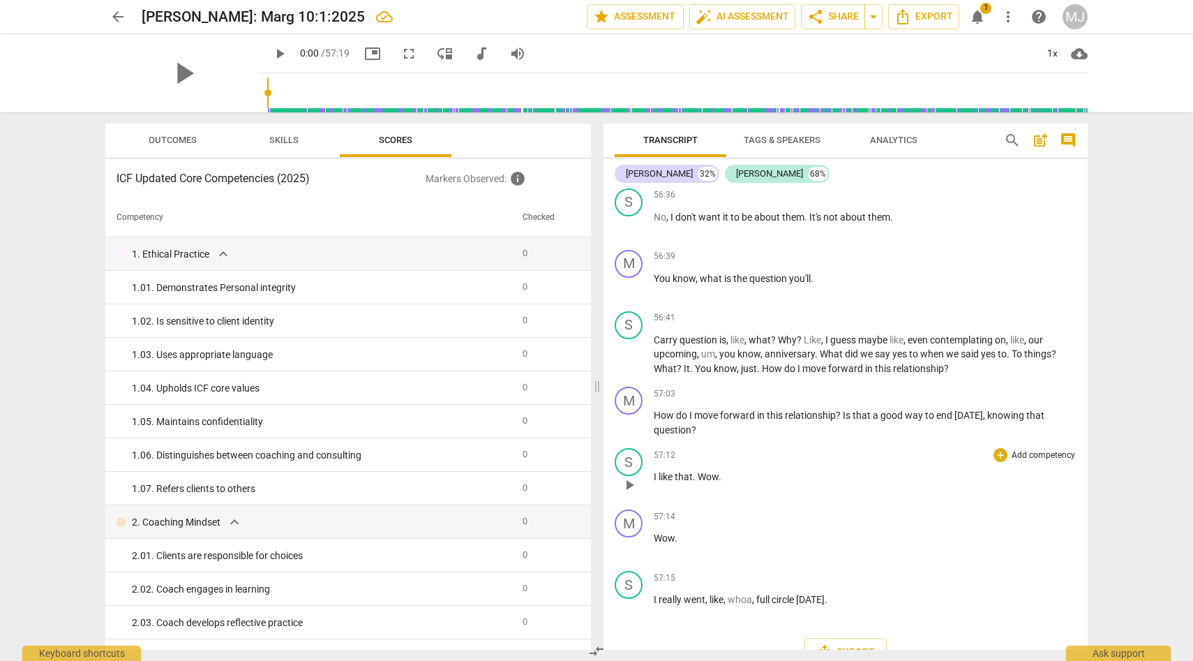
scroll to position [19329, 0]
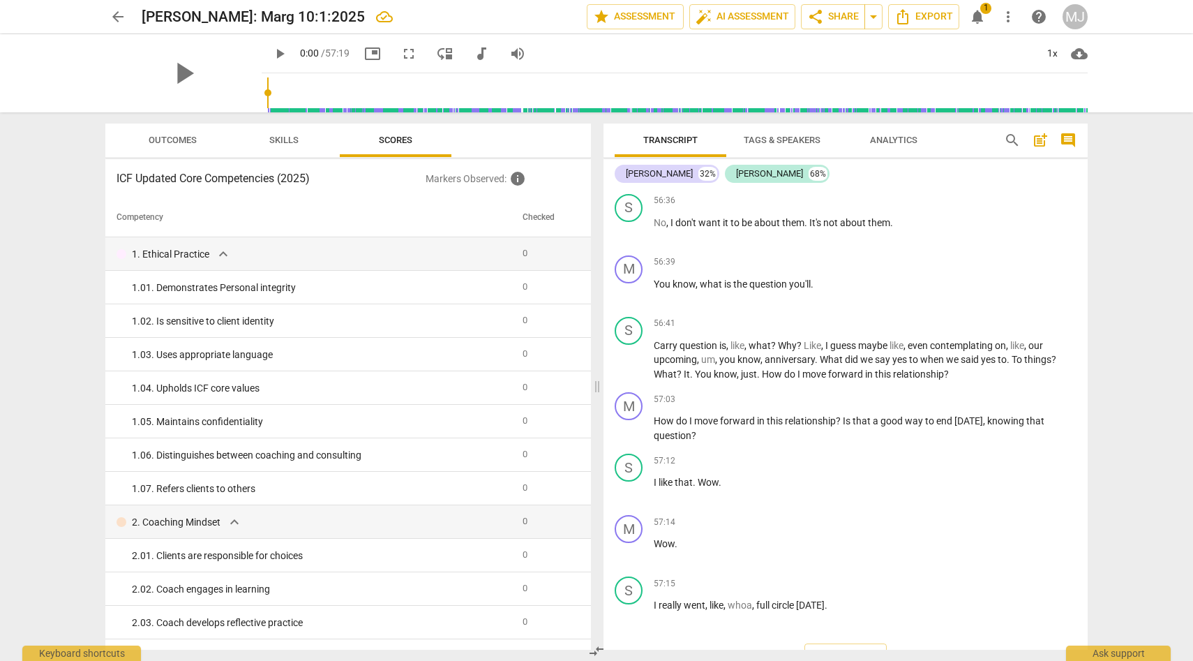
click at [292, 135] on span "Skills" at bounding box center [283, 140] width 29 height 10
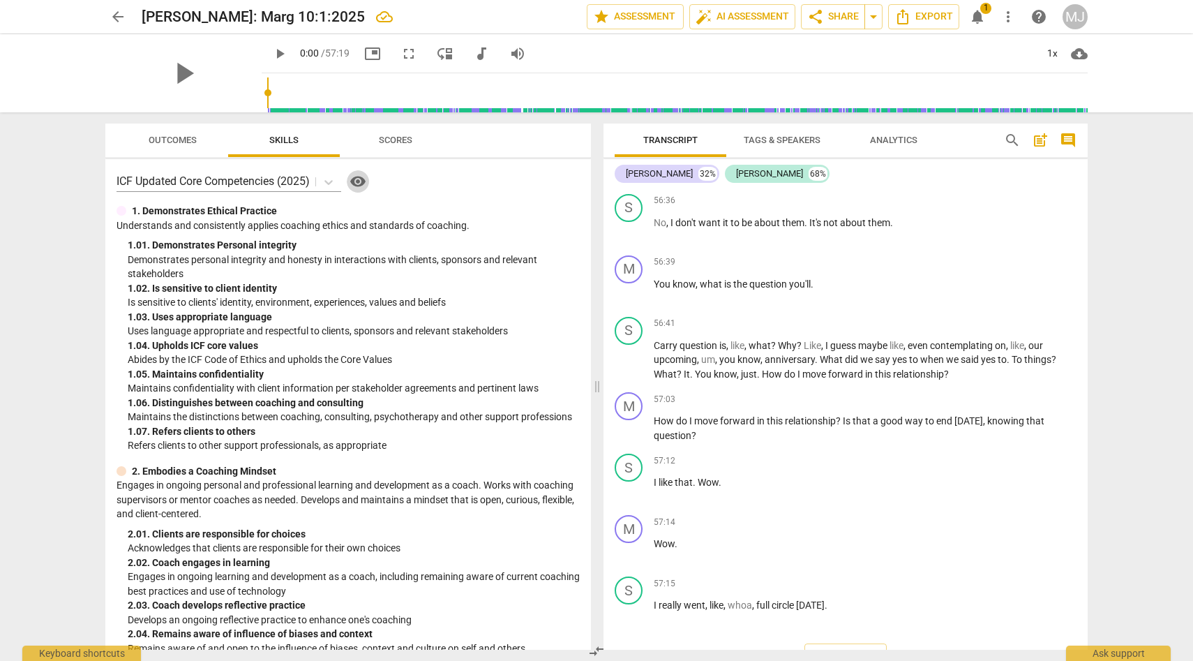
click at [358, 184] on span "visibility" at bounding box center [357, 181] width 17 height 17
click at [734, 16] on span "auto_fix_high AI Assessment" at bounding box center [741, 16] width 93 height 17
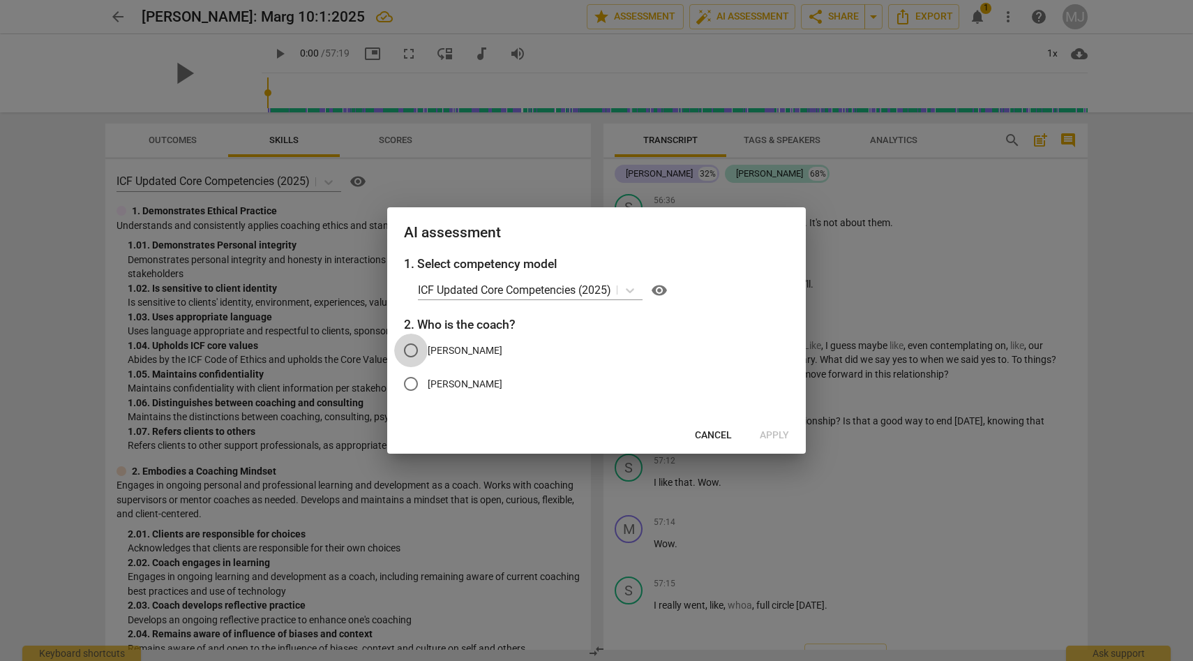
click at [411, 349] on input "[PERSON_NAME]" at bounding box center [410, 349] width 33 height 33
radio input "true"
click at [775, 434] on span "Apply" at bounding box center [774, 435] width 29 height 14
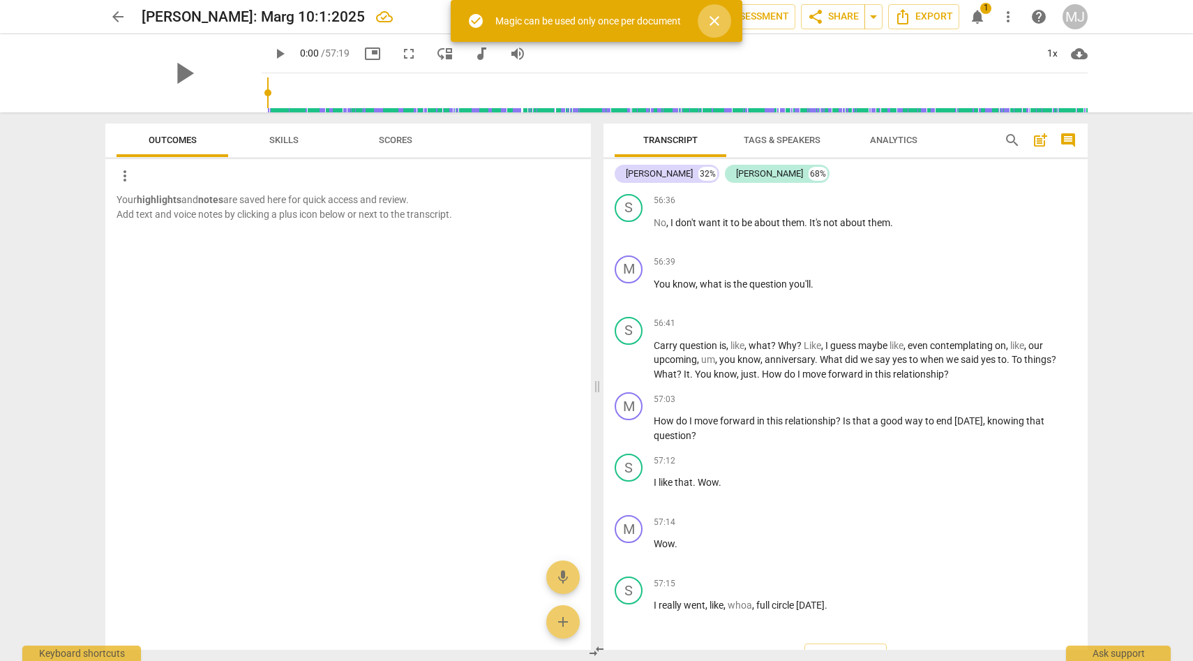
click at [719, 21] on span "close" at bounding box center [714, 21] width 17 height 17
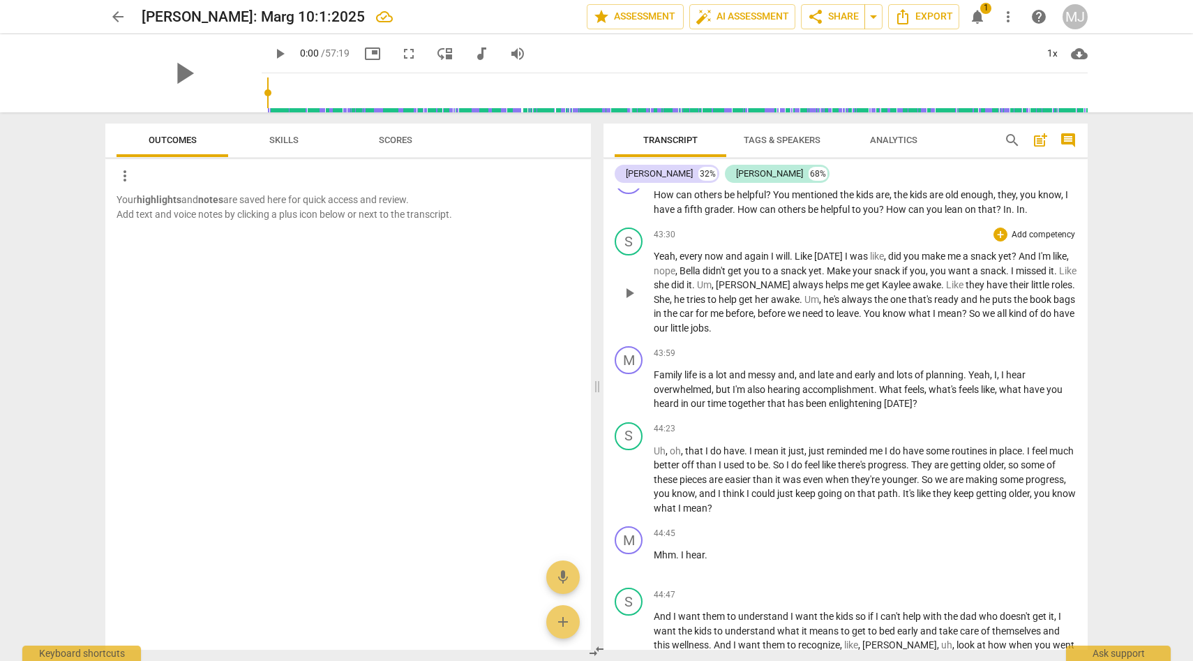
scroll to position [15306, 0]
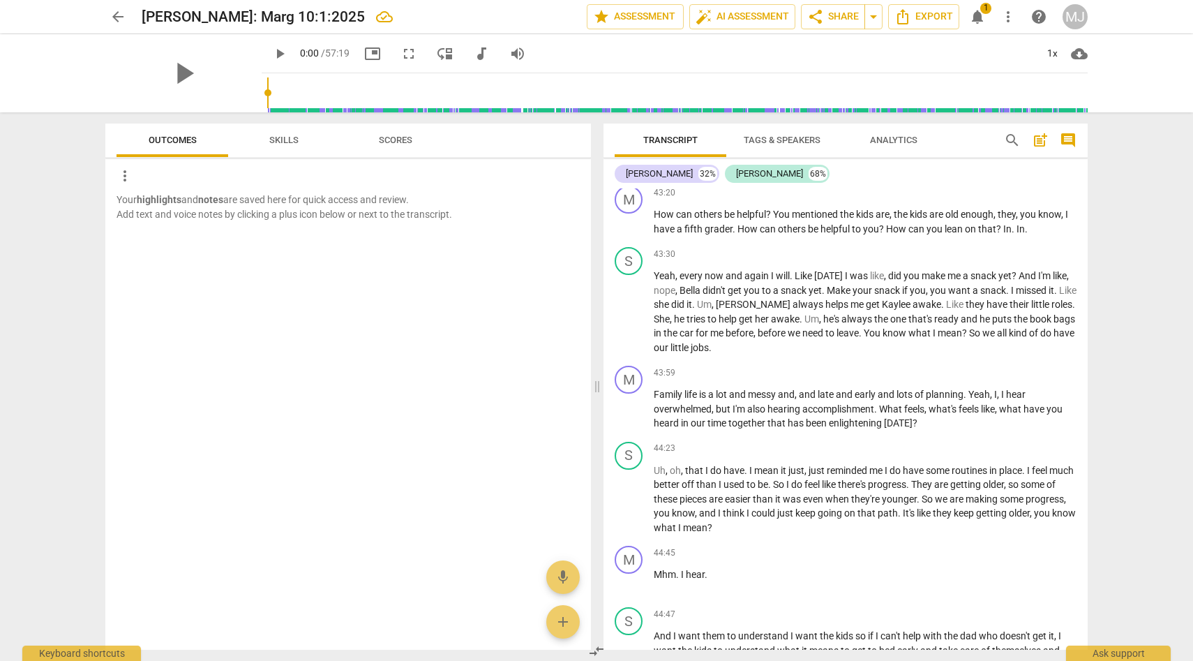
click at [190, 136] on span "Outcomes" at bounding box center [173, 140] width 48 height 10
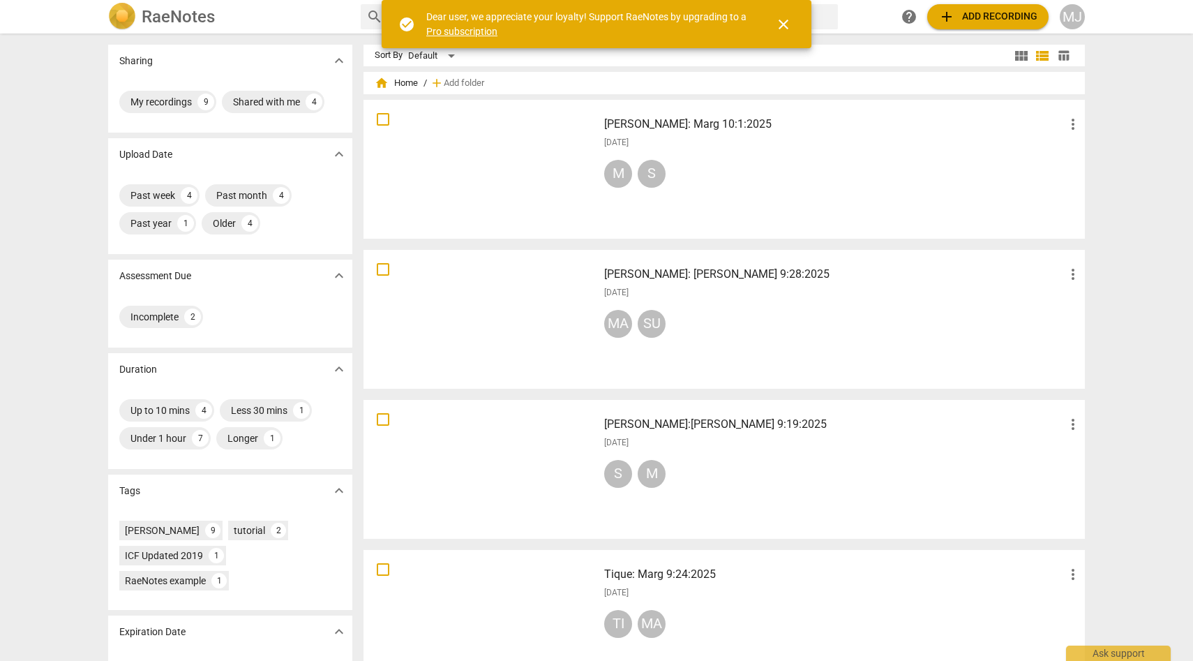
click at [778, 165] on div "M S" at bounding box center [842, 176] width 477 height 33
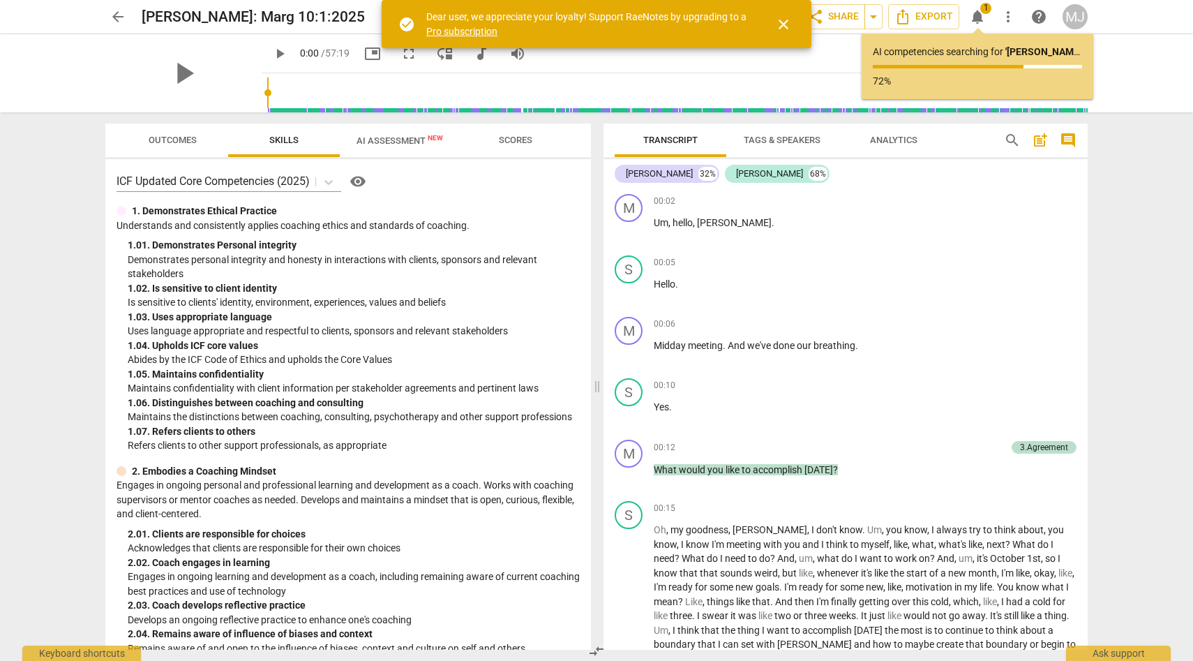
click at [422, 135] on span "AI Assessment New" at bounding box center [399, 140] width 86 height 10
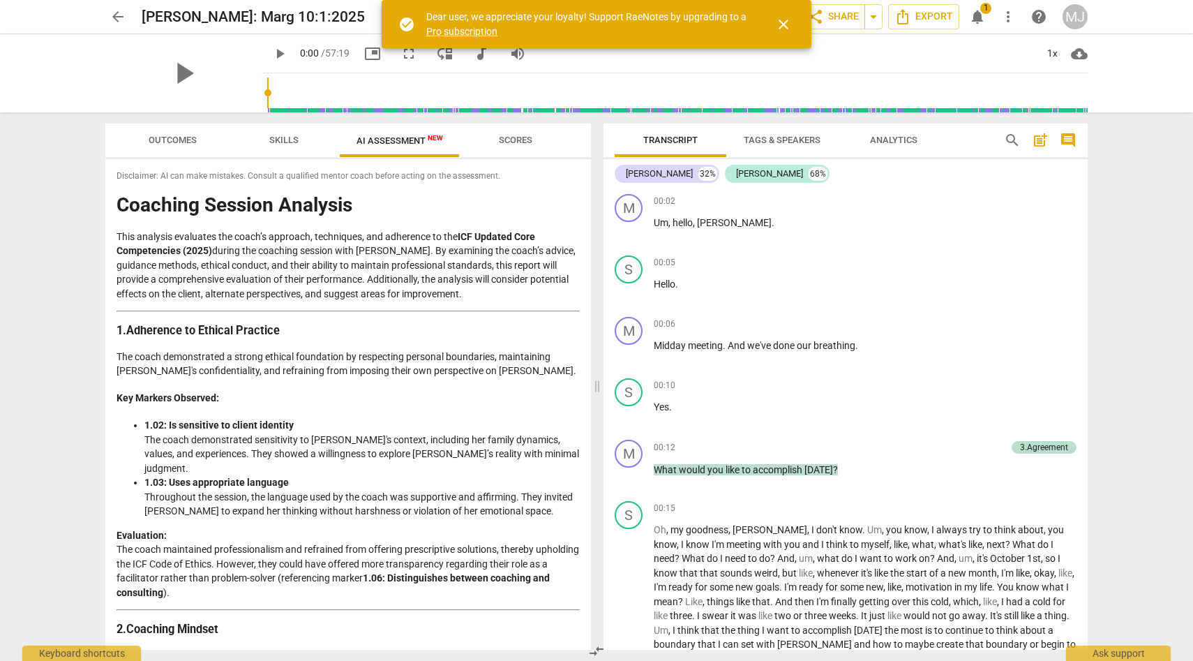
click at [781, 23] on span "close" at bounding box center [783, 24] width 17 height 17
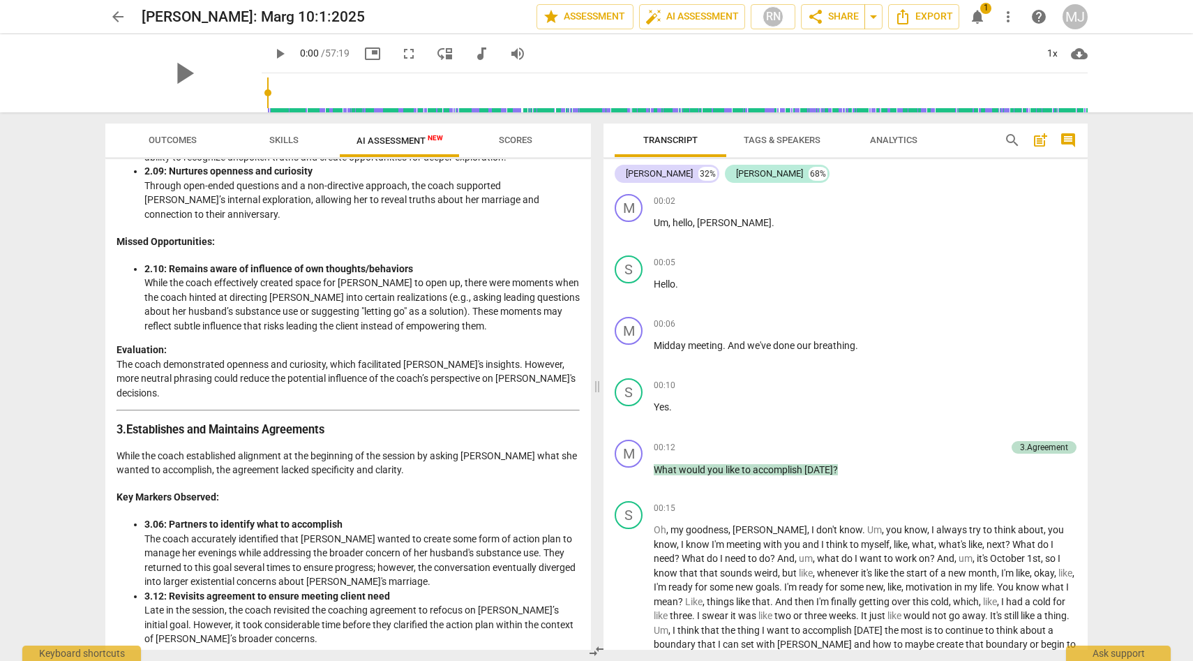
scroll to position [488, 0]
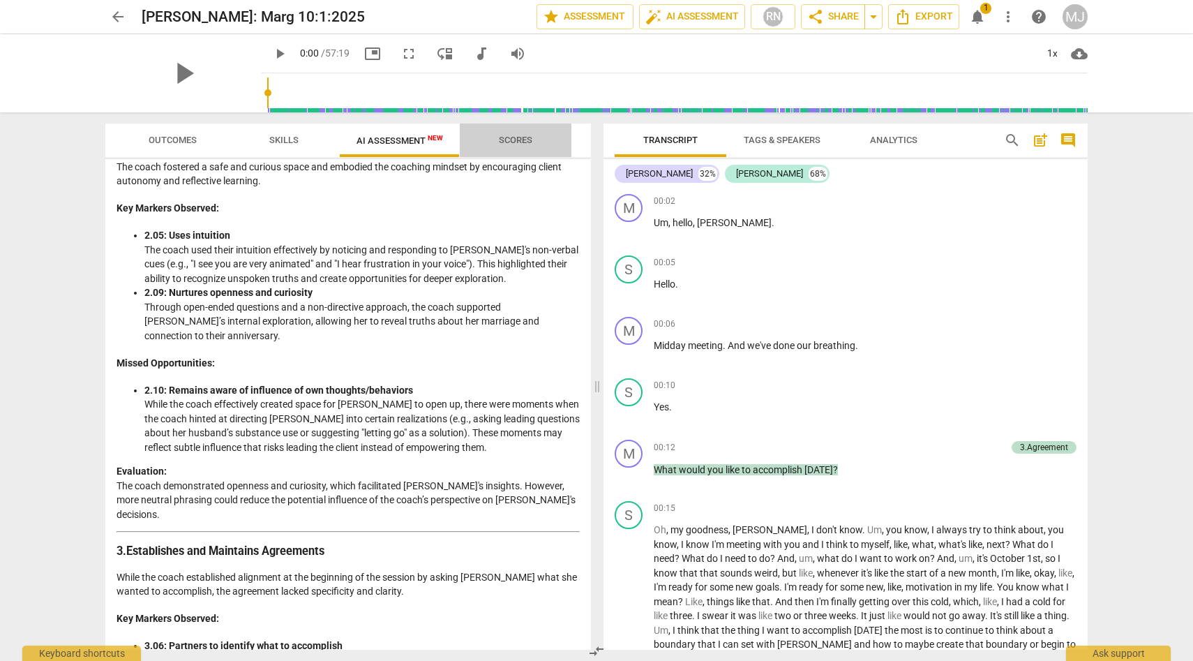
click at [522, 136] on span "Scores" at bounding box center [515, 140] width 33 height 10
